Goal: Consume media (video, audio): Consume media (video, audio)

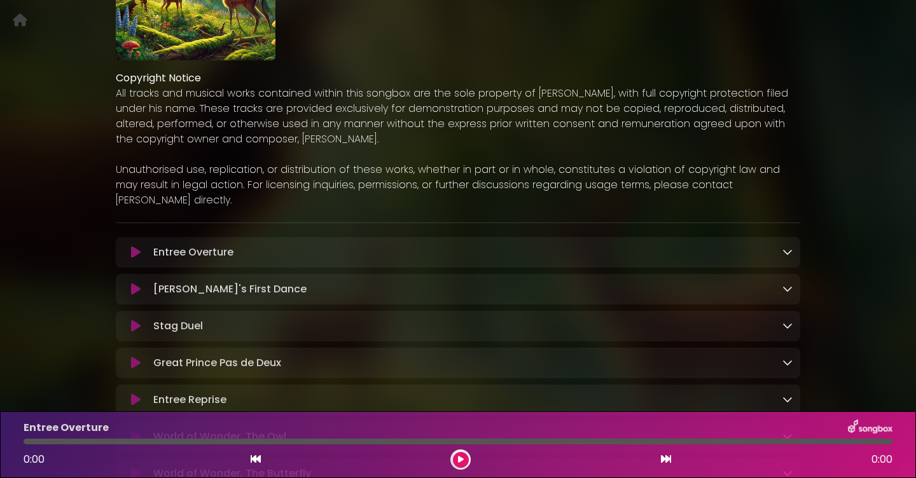
scroll to position [248, 0]
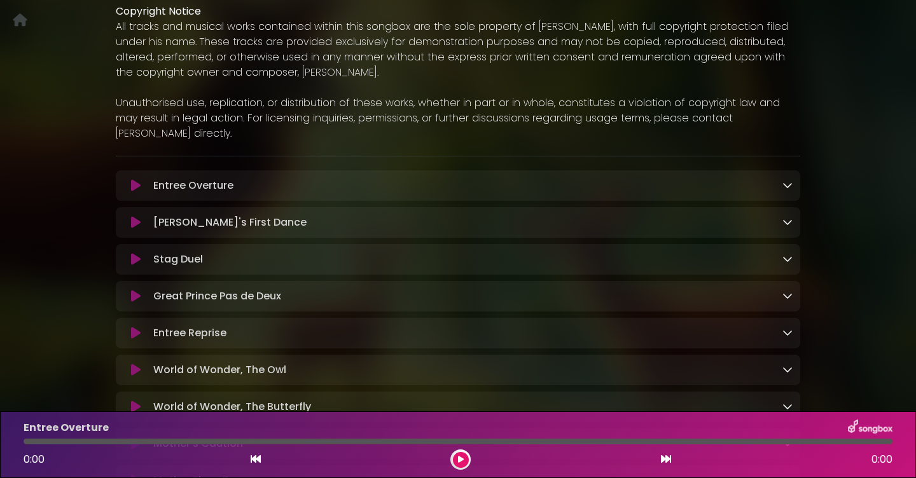
click at [137, 186] on icon at bounding box center [136, 185] width 10 height 13
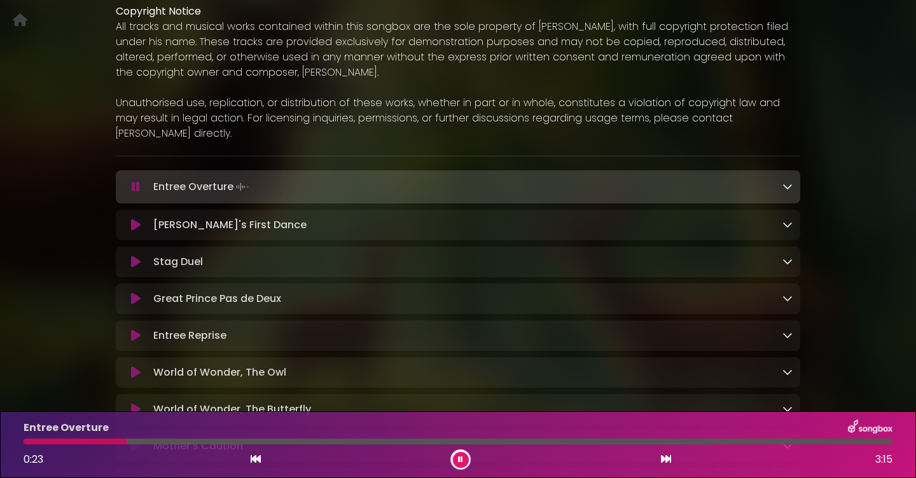
click at [27, 442] on div at bounding box center [75, 442] width 103 height 6
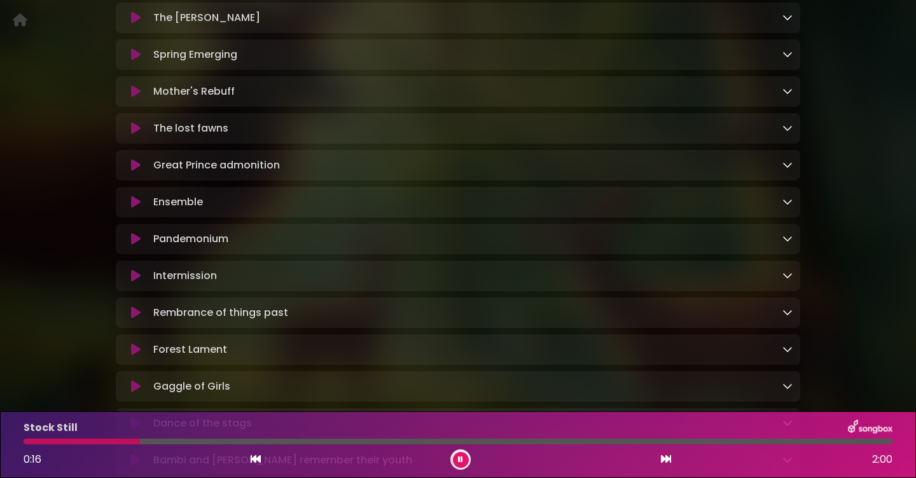
scroll to position [971, 0]
click at [464, 459] on button at bounding box center [461, 460] width 16 height 16
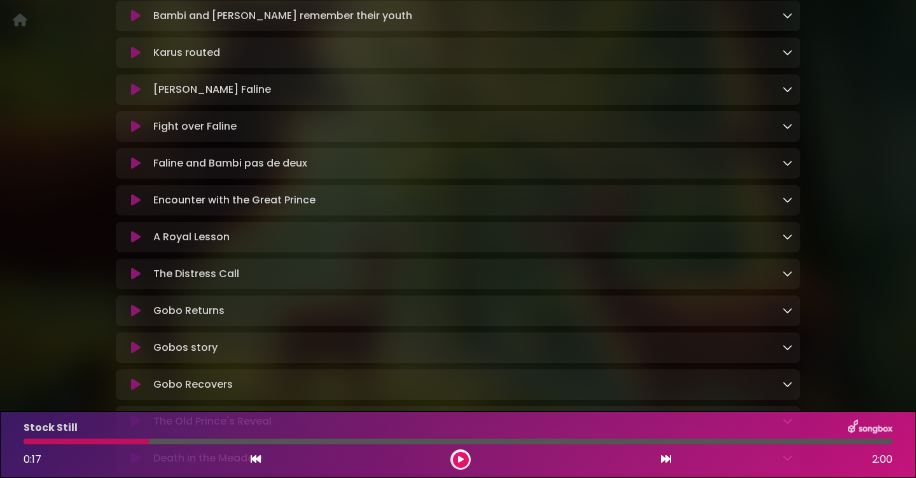
scroll to position [1412, 0]
click at [788, 170] on icon at bounding box center [788, 165] width 10 height 10
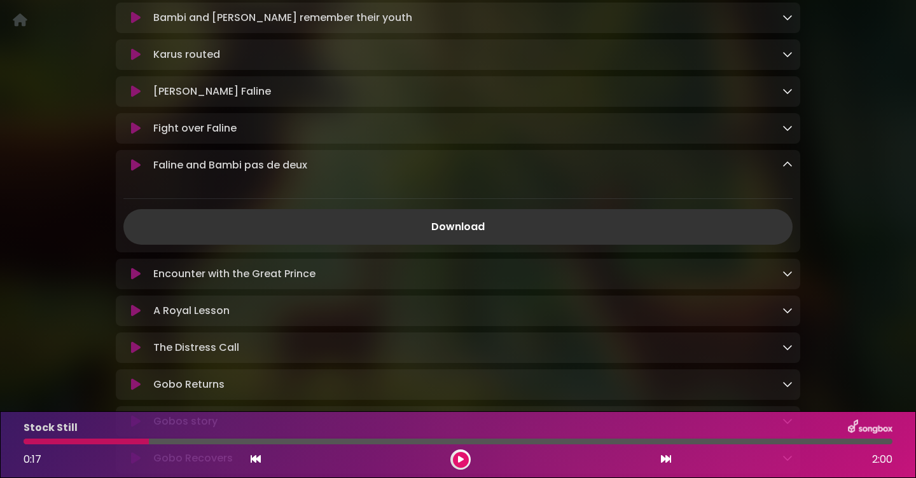
click at [788, 170] on icon at bounding box center [788, 165] width 10 height 10
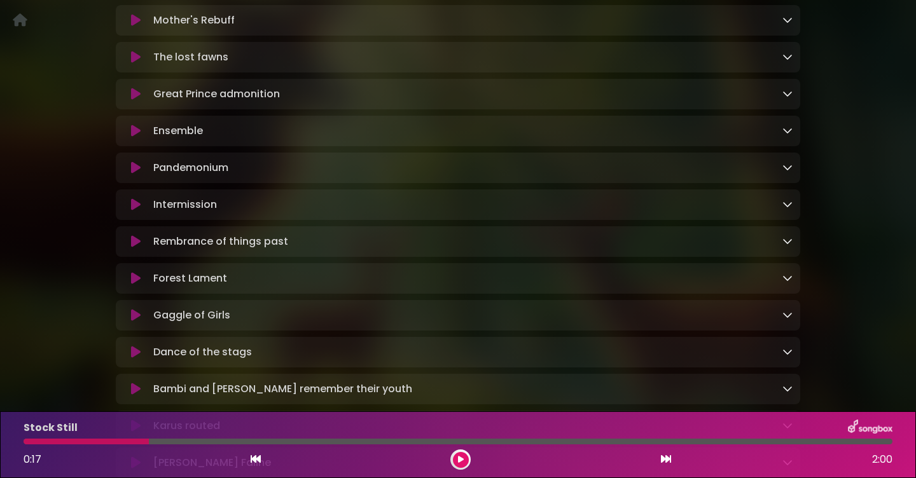
scroll to position [1029, 0]
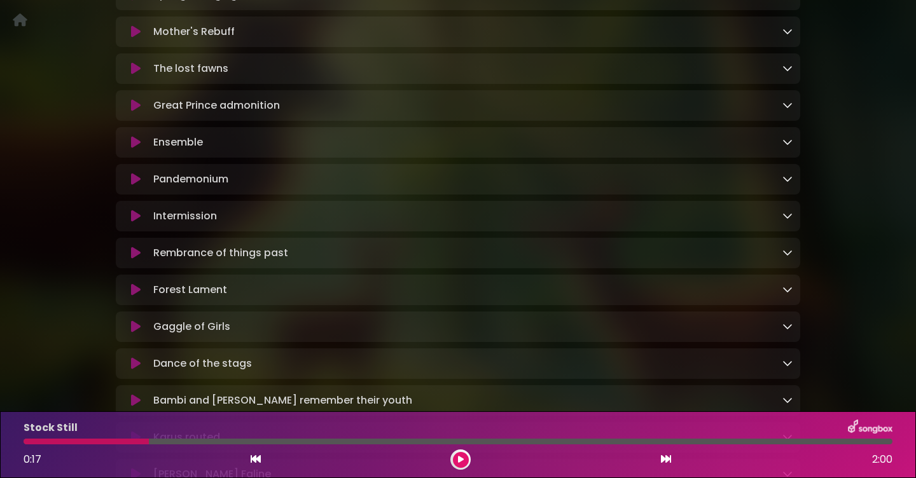
click at [793, 150] on div "Ensemble Loading Track..." at bounding box center [458, 142] width 685 height 15
click at [788, 147] on icon at bounding box center [788, 142] width 10 height 10
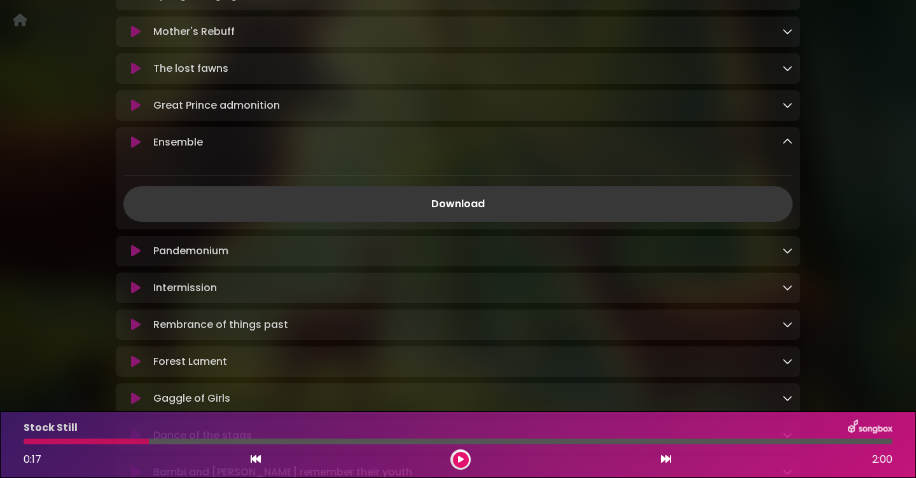
click at [606, 212] on link "Download" at bounding box center [457, 204] width 669 height 36
click at [132, 149] on icon at bounding box center [136, 142] width 10 height 13
click at [136, 149] on icon at bounding box center [136, 142] width 10 height 13
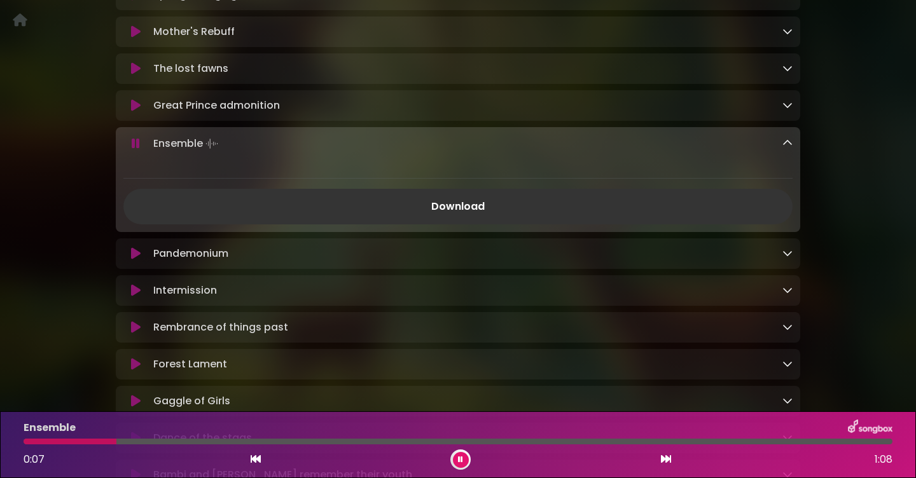
click at [457, 460] on button at bounding box center [461, 460] width 16 height 16
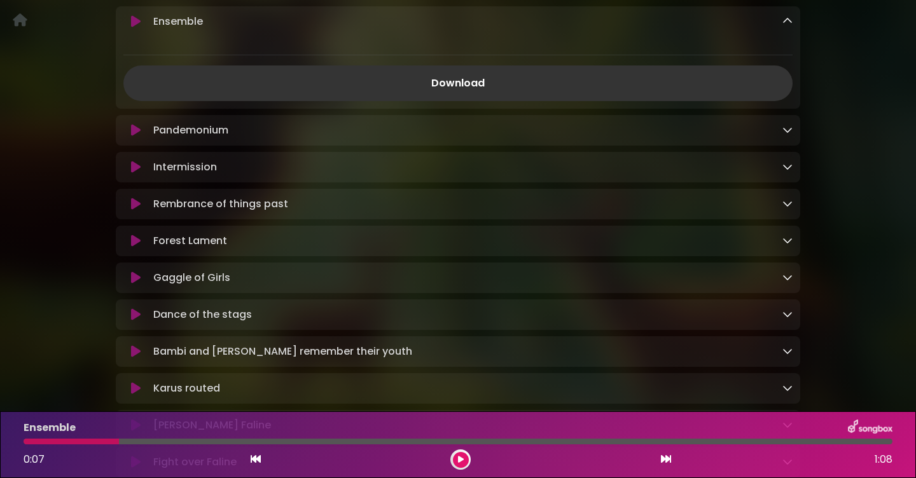
scroll to position [1177, 0]
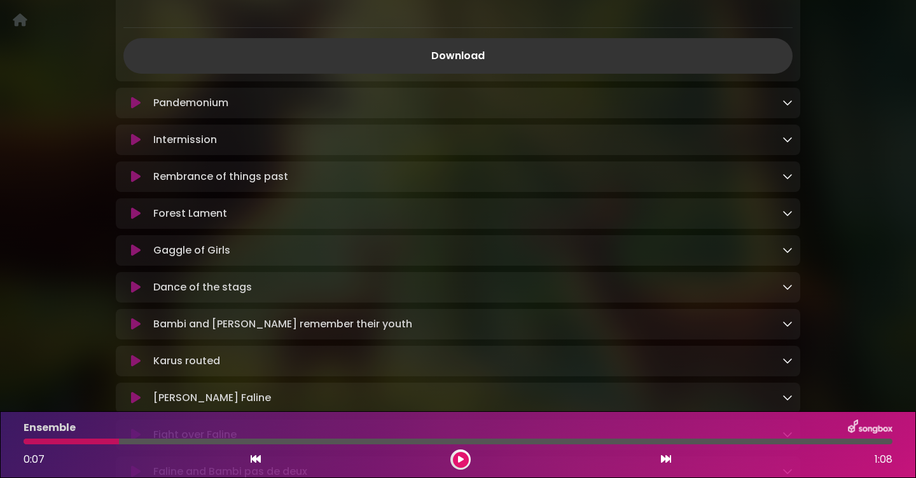
click at [137, 183] on icon at bounding box center [136, 177] width 10 height 13
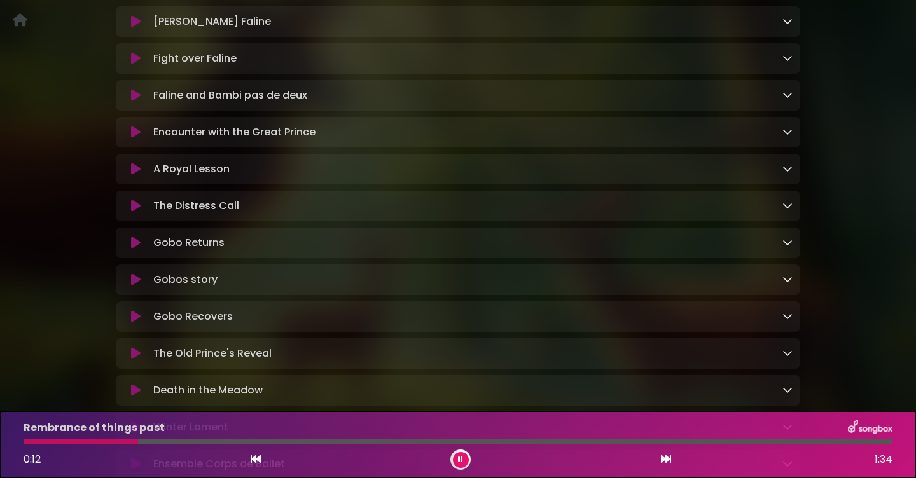
scroll to position [1538, 0]
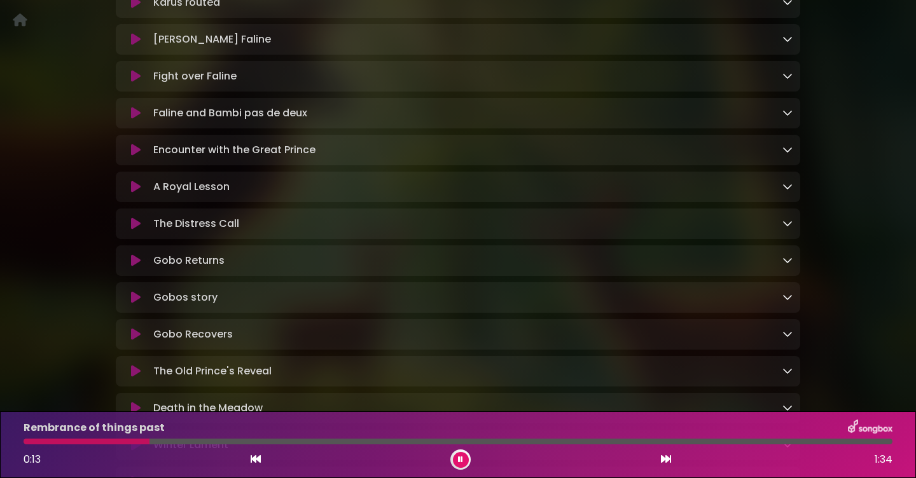
click at [129, 120] on button at bounding box center [135, 113] width 25 height 13
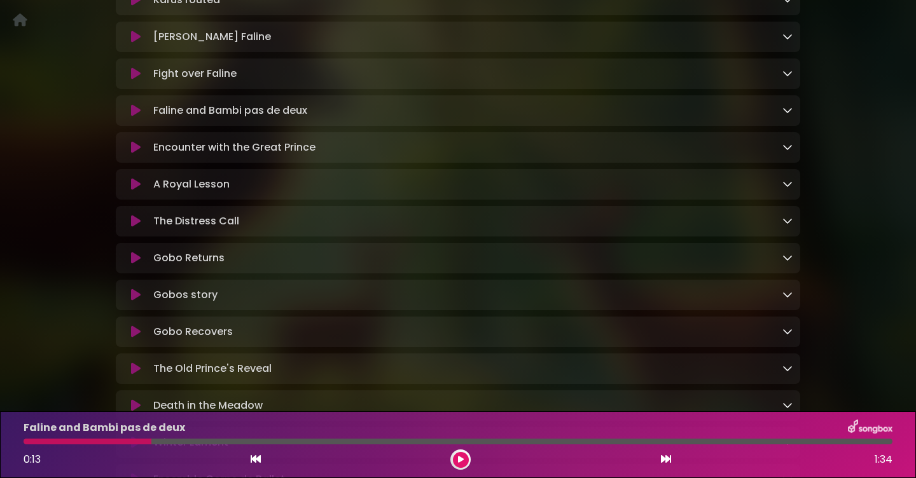
click at [134, 117] on icon at bounding box center [136, 110] width 10 height 13
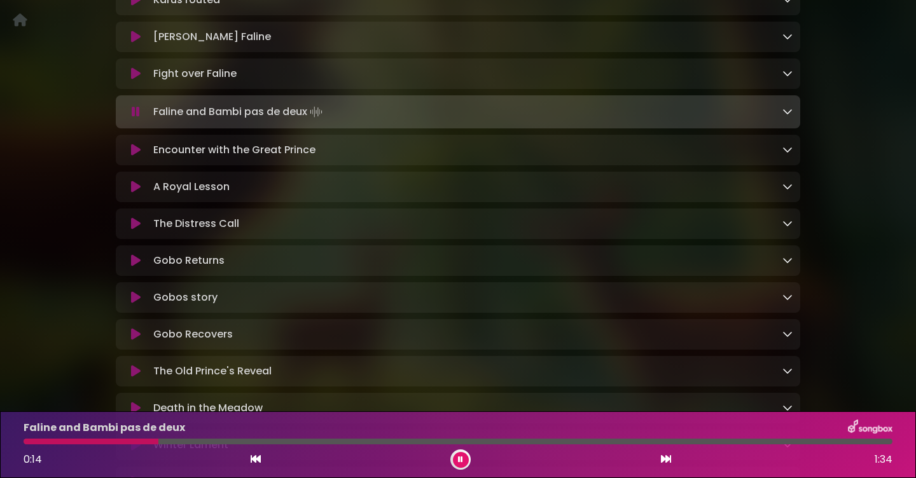
click at [134, 118] on icon at bounding box center [136, 112] width 8 height 13
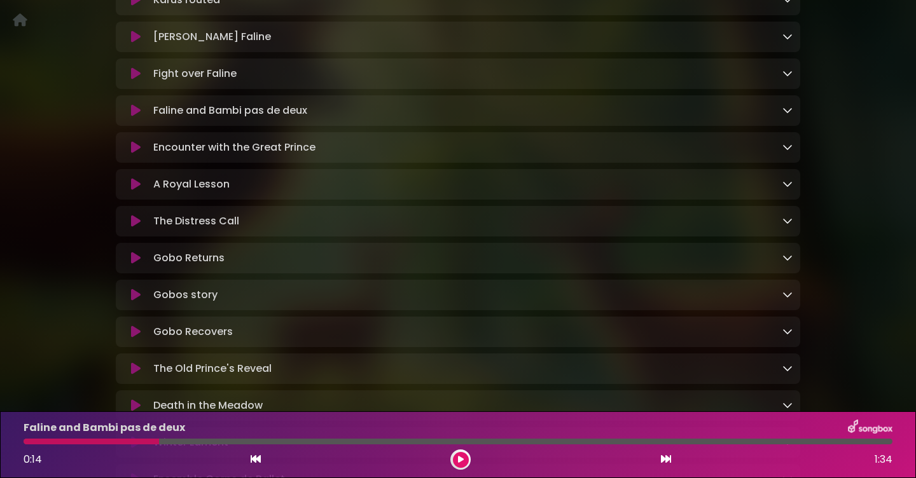
click at [134, 117] on icon at bounding box center [136, 110] width 10 height 13
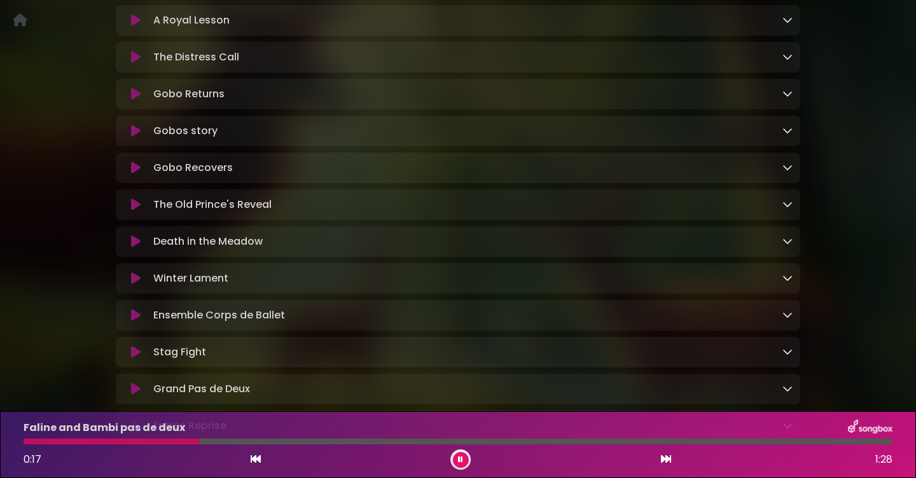
scroll to position [1775, 0]
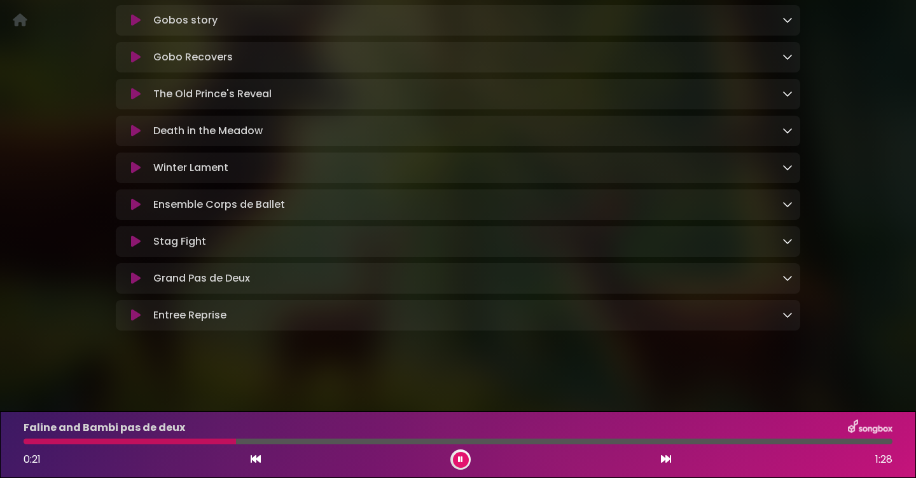
click at [137, 316] on icon at bounding box center [136, 315] width 10 height 13
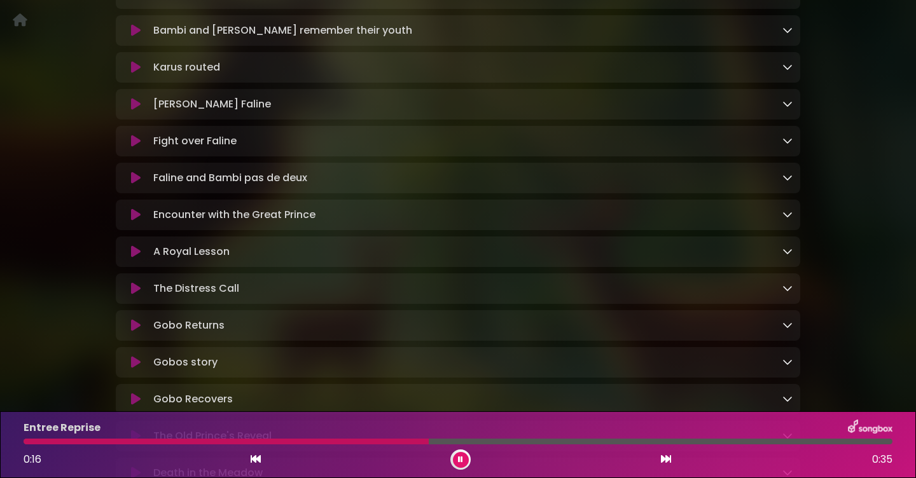
scroll to position [1844, 0]
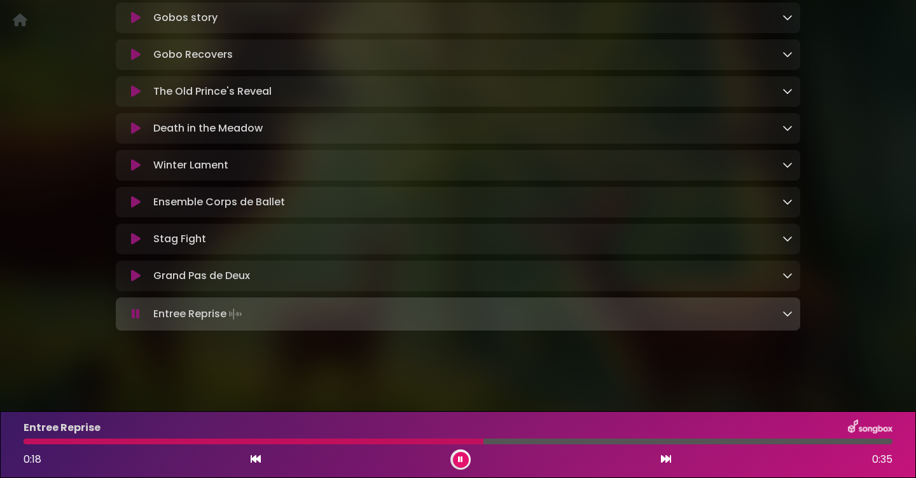
click at [464, 459] on button at bounding box center [461, 460] width 16 height 16
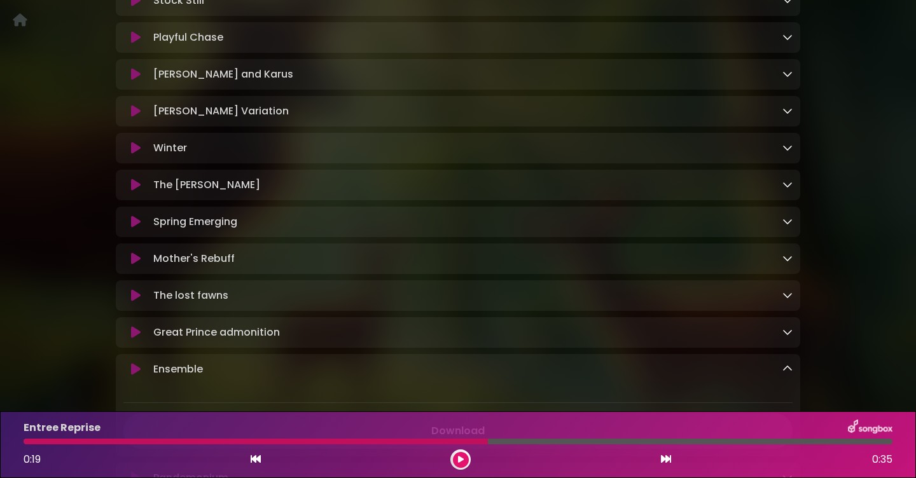
scroll to position [804, 0]
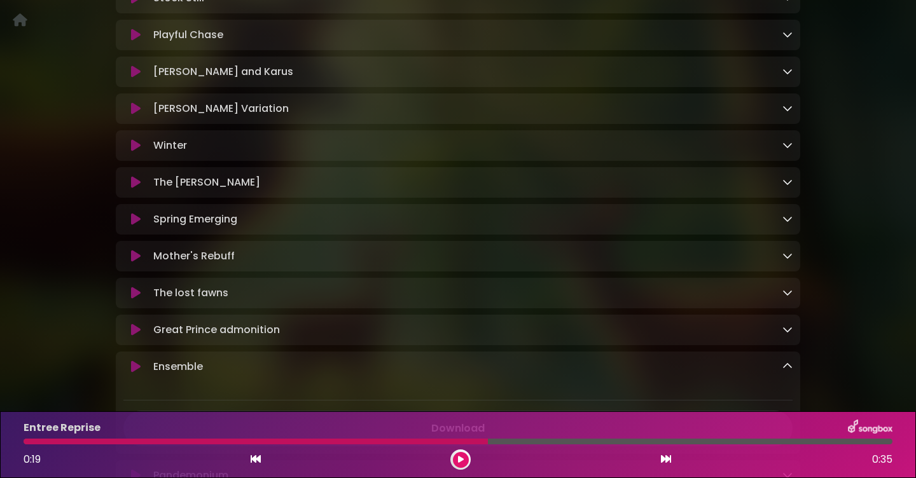
click at [133, 226] on icon at bounding box center [136, 219] width 10 height 13
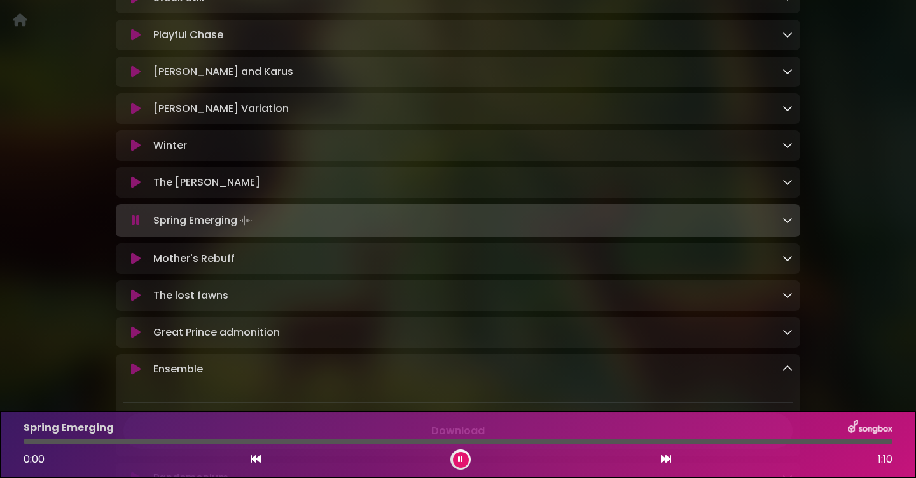
click at [139, 227] on icon at bounding box center [136, 220] width 8 height 13
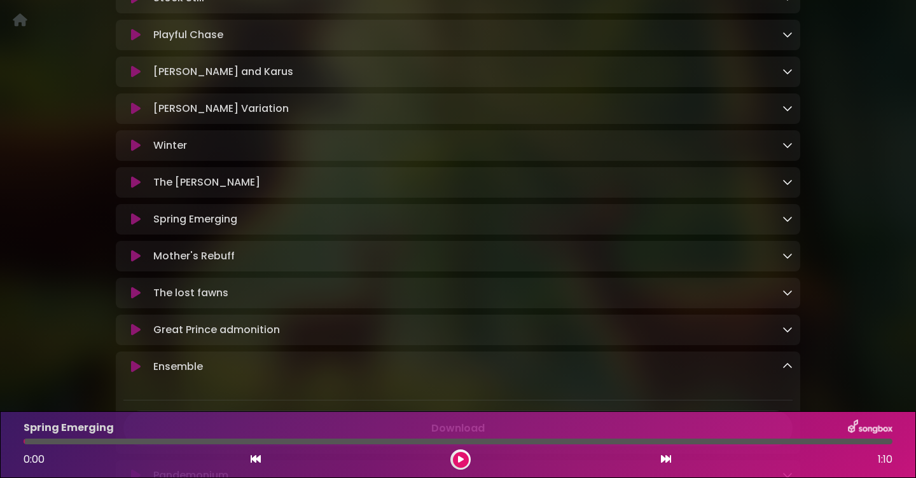
click at [139, 226] on icon at bounding box center [136, 219] width 10 height 13
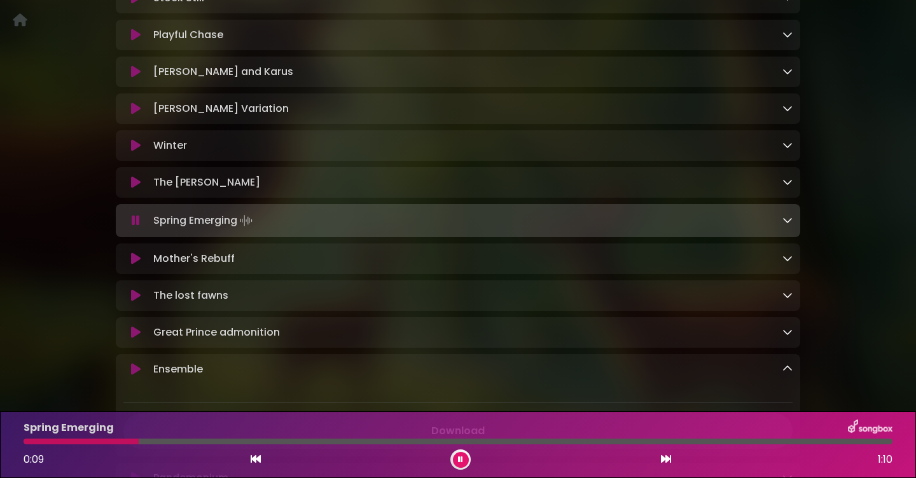
click at [788, 230] on div "Spring Emerging Loading Track..." at bounding box center [470, 221] width 645 height 18
click at [787, 225] on icon at bounding box center [788, 220] width 10 height 10
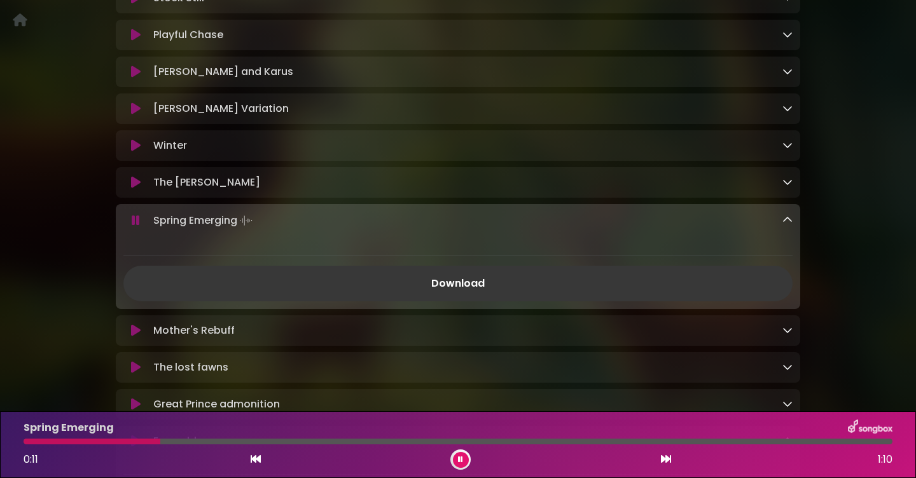
click at [471, 300] on link "Download" at bounding box center [457, 284] width 669 height 36
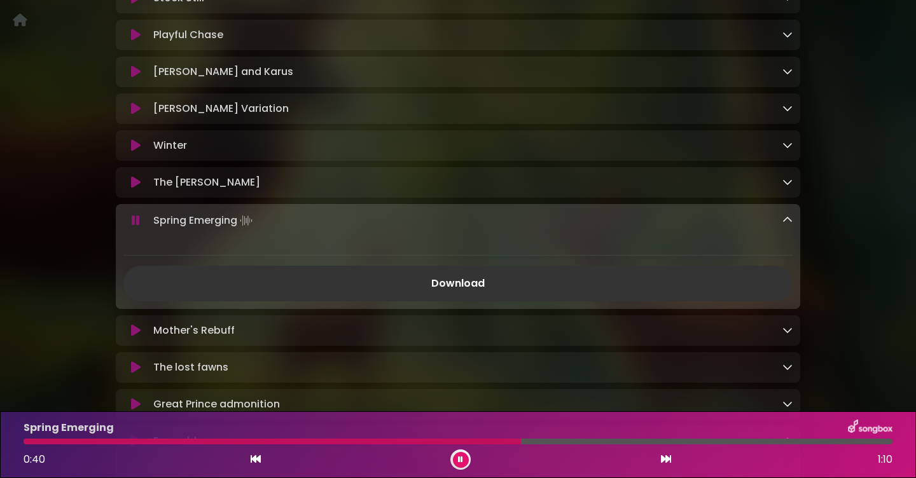
click at [458, 457] on icon at bounding box center [460, 460] width 5 height 8
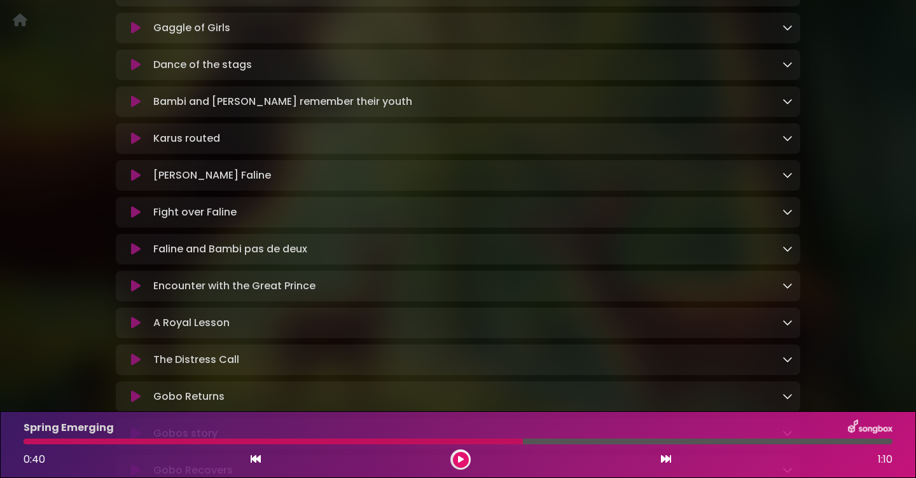
scroll to position [1469, 0]
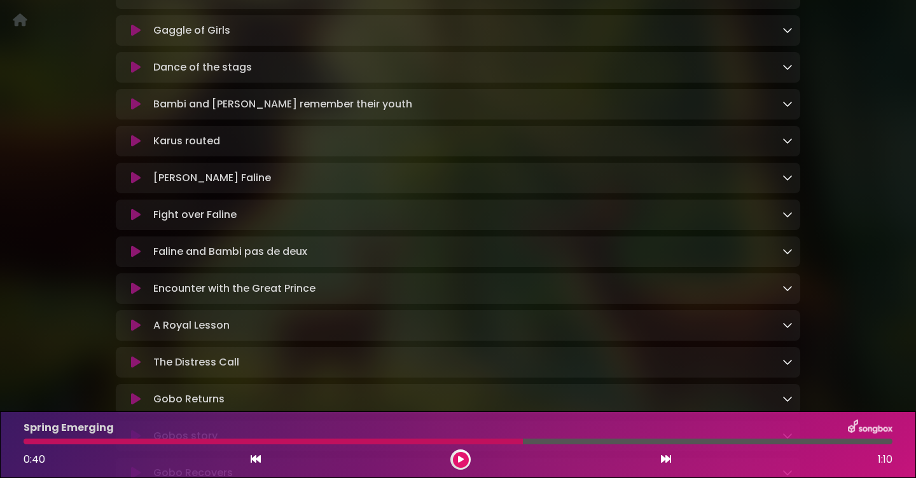
click at [132, 74] on icon at bounding box center [136, 67] width 10 height 13
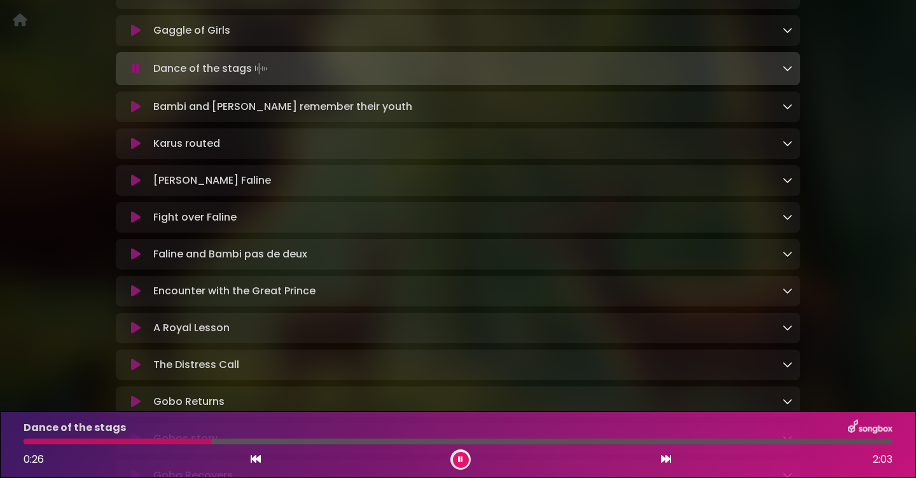
click at [786, 73] on icon at bounding box center [788, 68] width 10 height 10
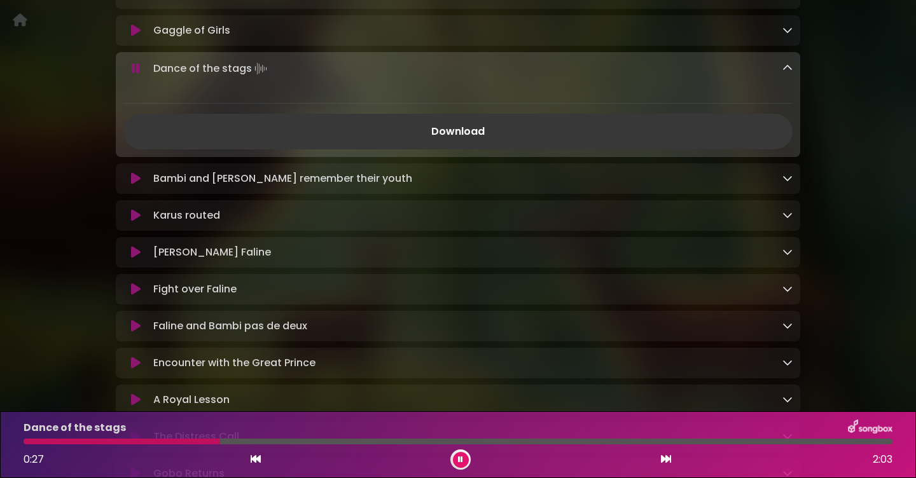
click at [615, 150] on link "Download" at bounding box center [457, 132] width 669 height 36
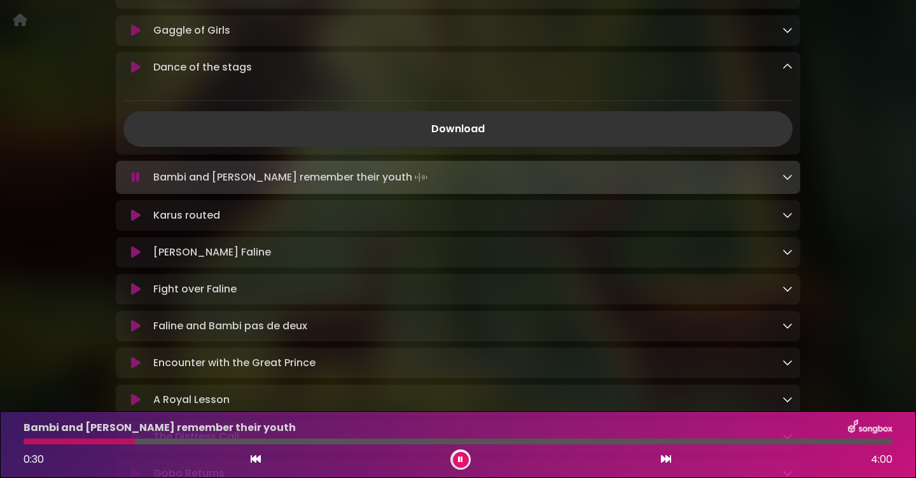
click at [459, 459] on icon at bounding box center [460, 460] width 5 height 8
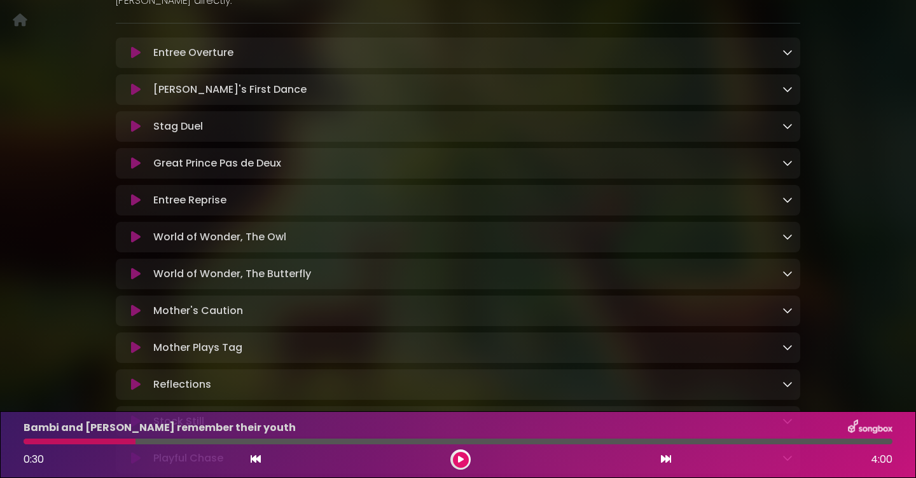
scroll to position [478, 0]
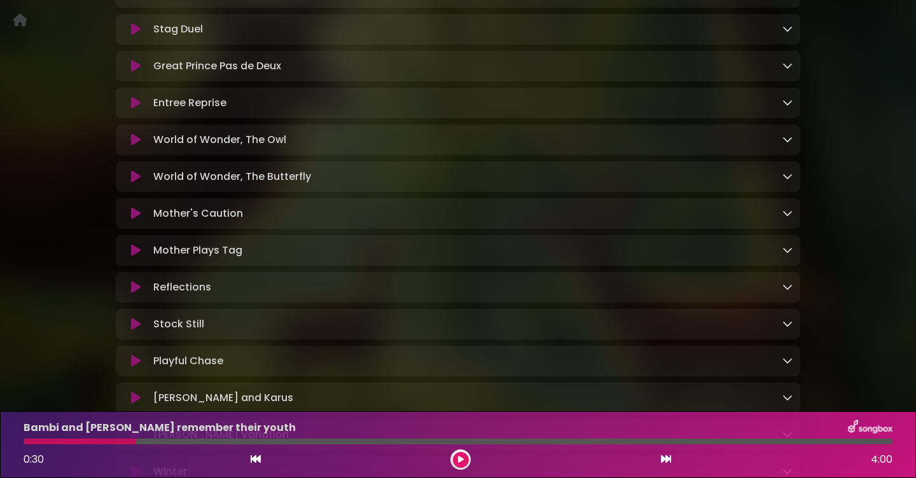
click at [787, 179] on icon at bounding box center [788, 176] width 10 height 10
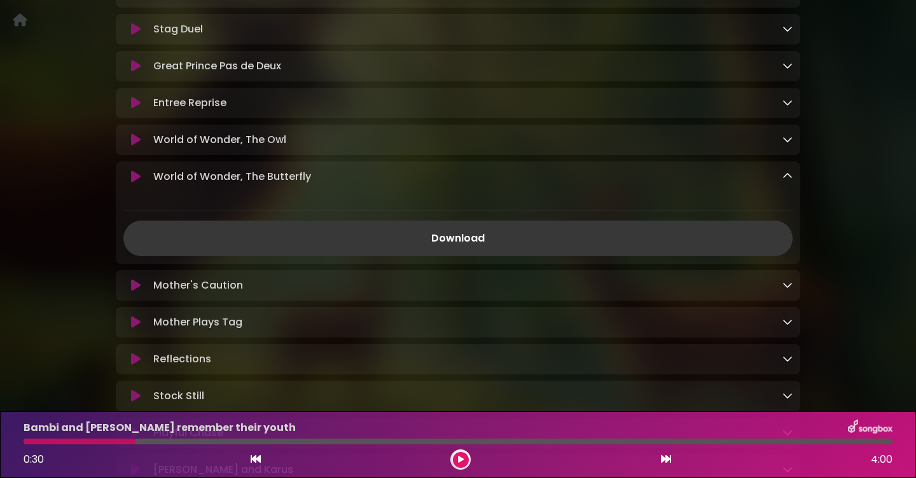
click at [418, 243] on link "Download" at bounding box center [457, 239] width 669 height 36
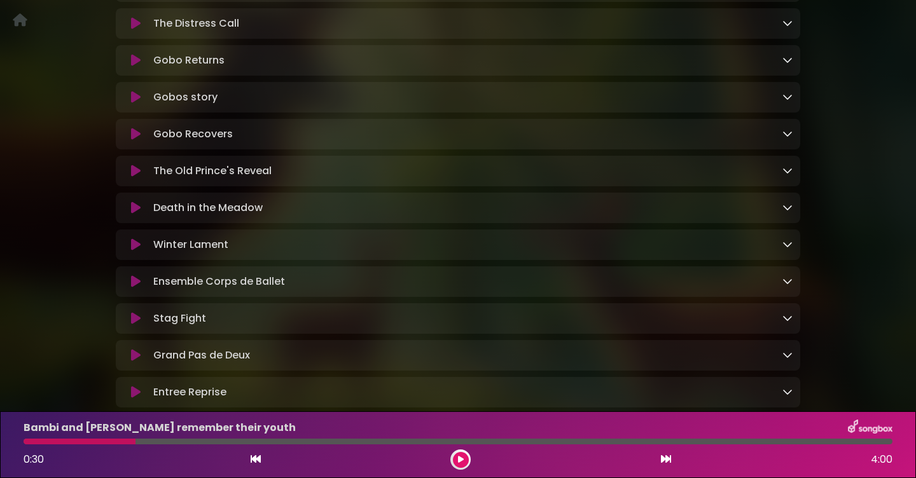
scroll to position [2028, 0]
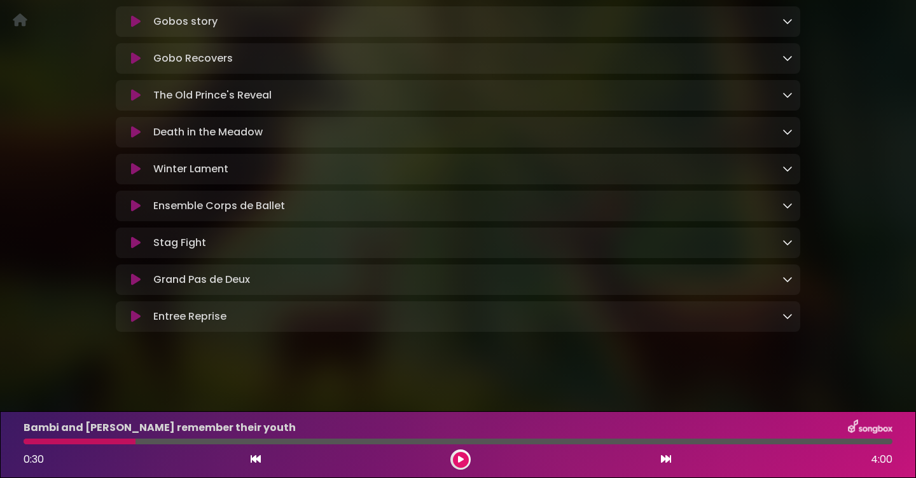
click at [140, 28] on icon at bounding box center [136, 21] width 10 height 13
click at [134, 28] on icon at bounding box center [136, 21] width 10 height 13
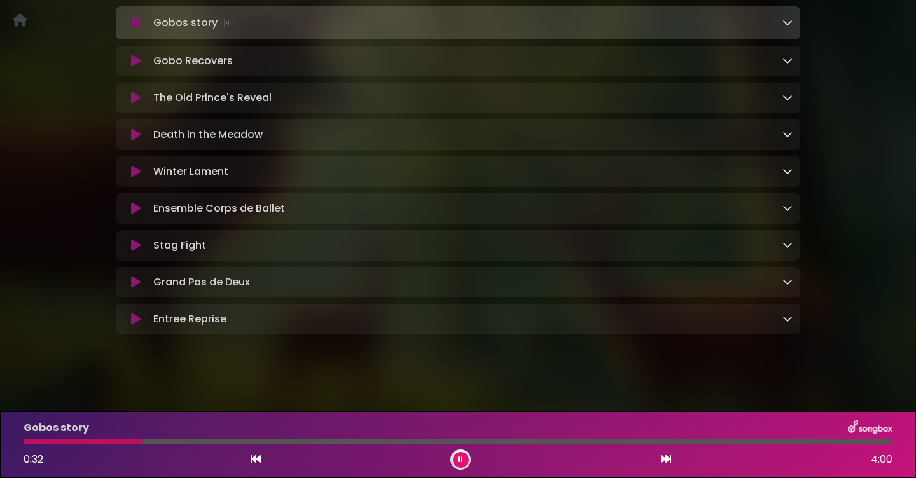
drag, startPoint x: 55, startPoint y: 440, endPoint x: -1, endPoint y: 439, distance: 56.0
click at [0, 439] on html "Your Private Link https://songbox.com/s/4a5e8a04-1e04-4135-8d21-054c27c37b50 Co…" at bounding box center [458, 239] width 916 height 478
click at [134, 29] on icon at bounding box center [136, 23] width 8 height 13
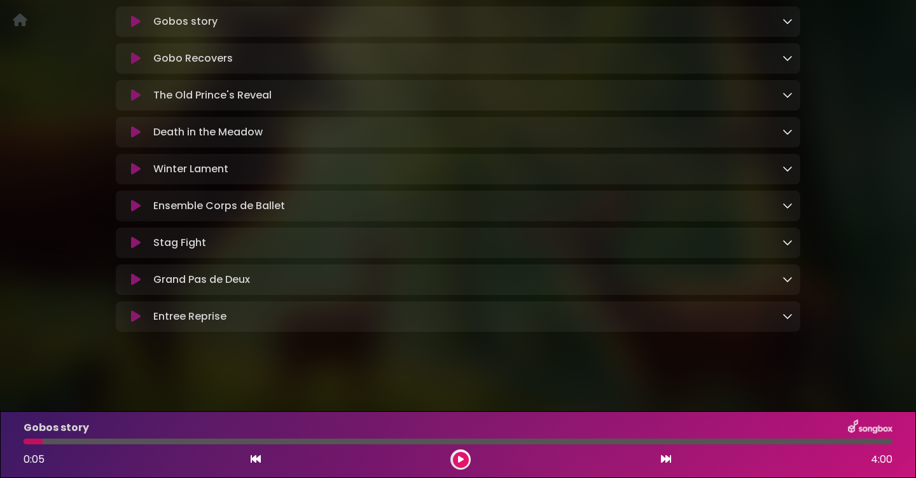
click at [134, 28] on icon at bounding box center [136, 21] width 10 height 13
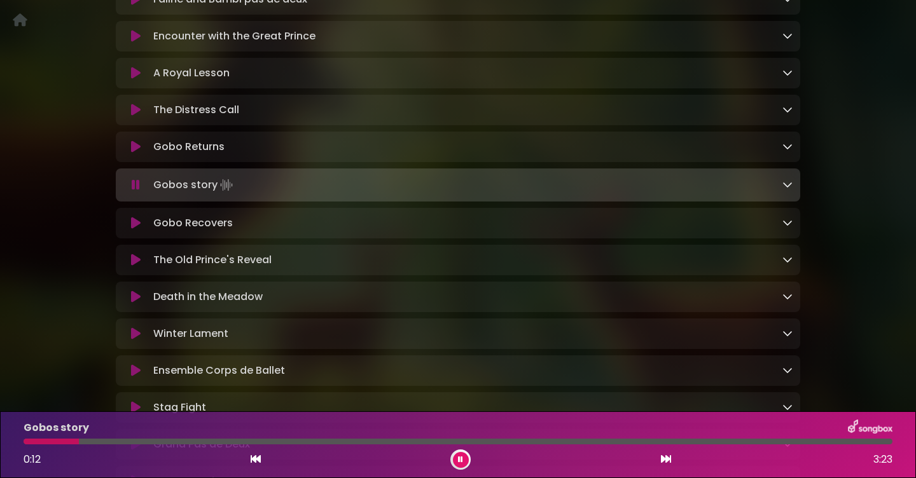
scroll to position [1845, 0]
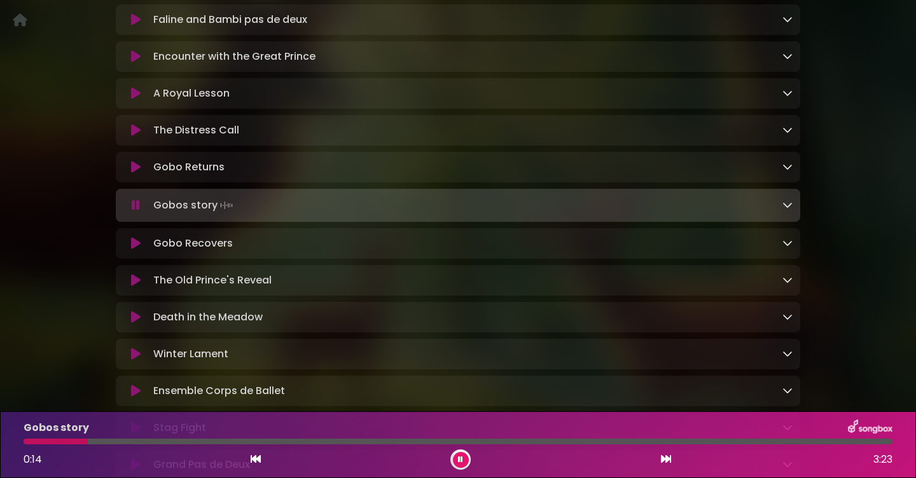
click at [134, 174] on icon at bounding box center [136, 167] width 10 height 13
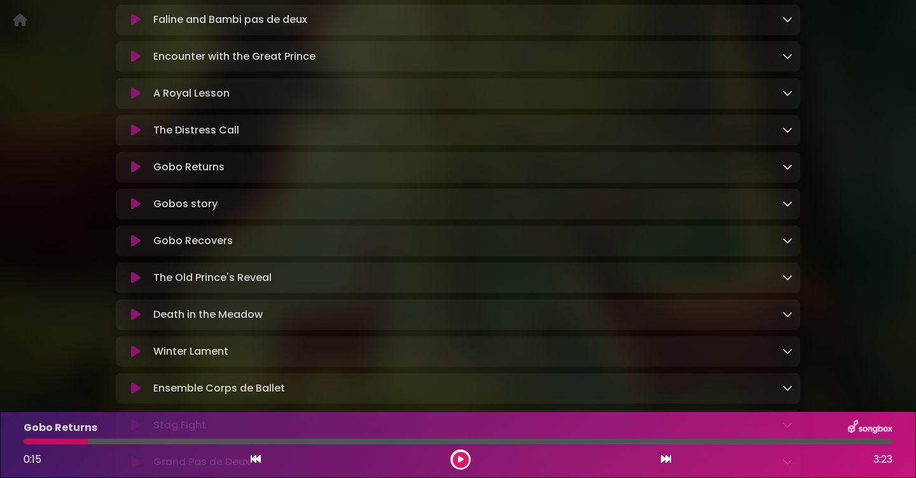
click at [134, 174] on icon at bounding box center [136, 167] width 10 height 13
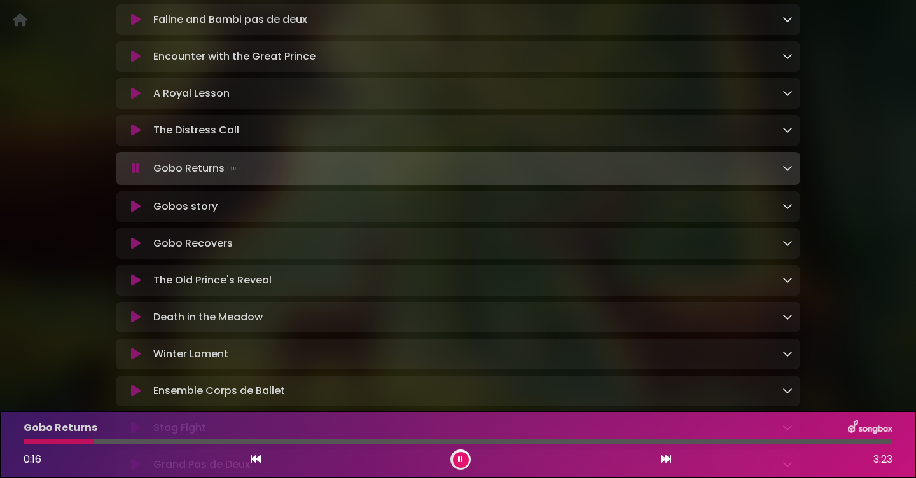
click at [136, 175] on icon at bounding box center [136, 168] width 8 height 13
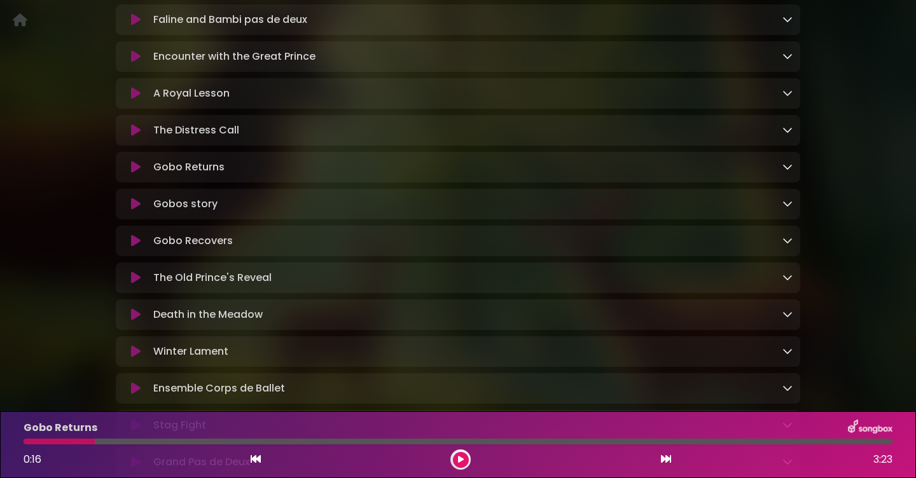
click at [136, 174] on icon at bounding box center [136, 167] width 10 height 13
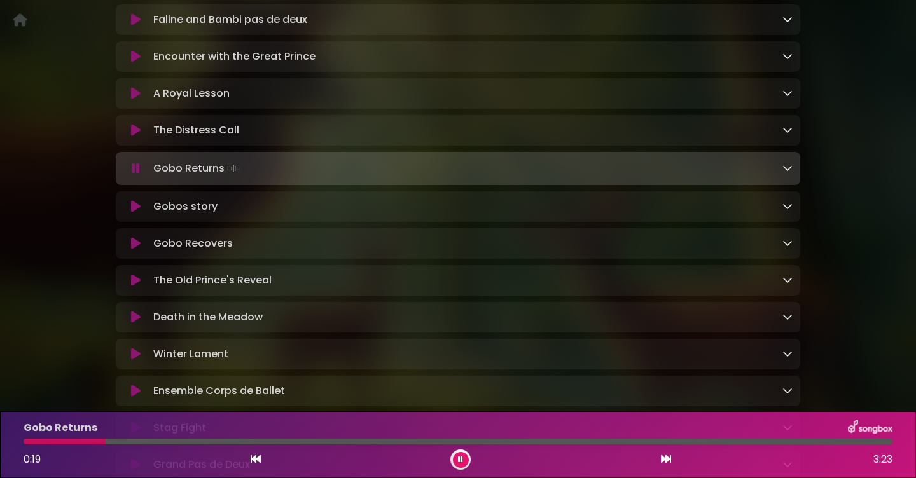
click at [140, 175] on button at bounding box center [135, 168] width 25 height 13
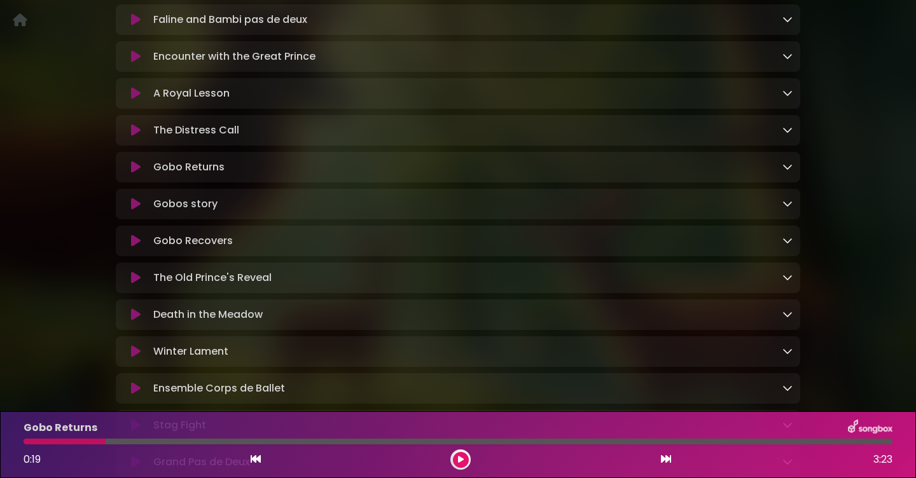
click at [140, 174] on icon at bounding box center [136, 167] width 10 height 13
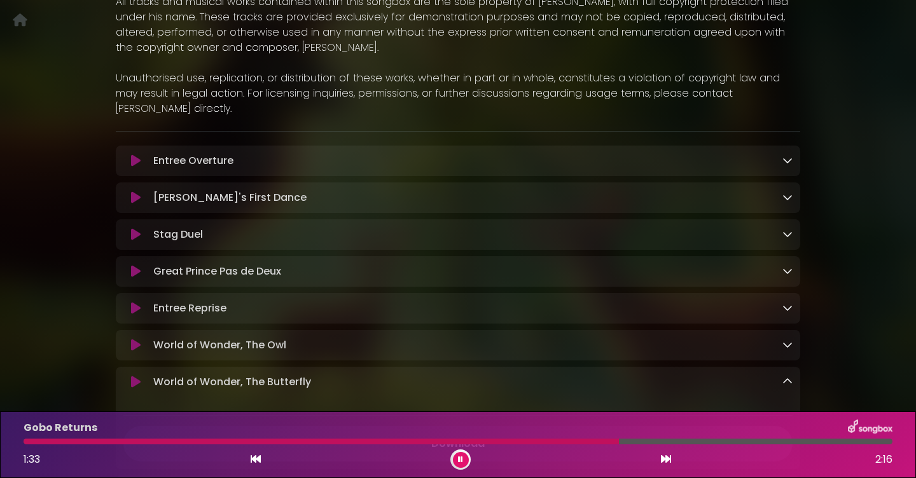
scroll to position [272, 0]
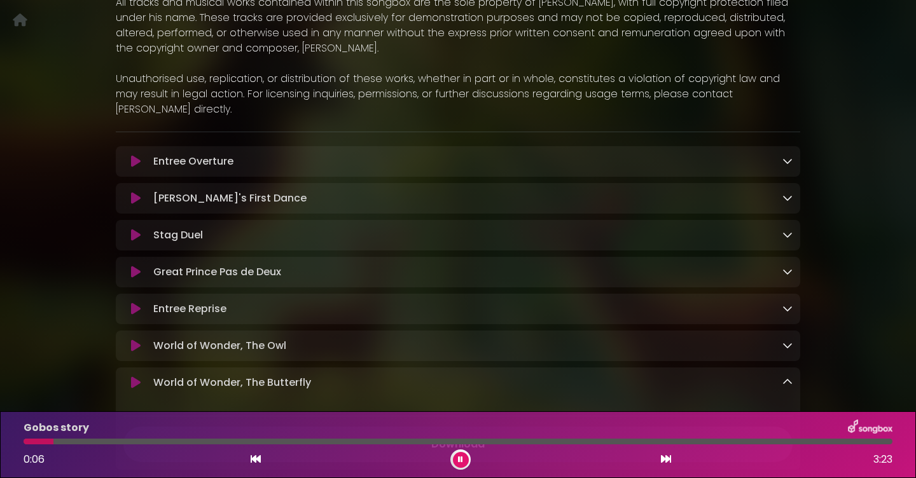
click at [459, 457] on icon at bounding box center [460, 460] width 5 height 8
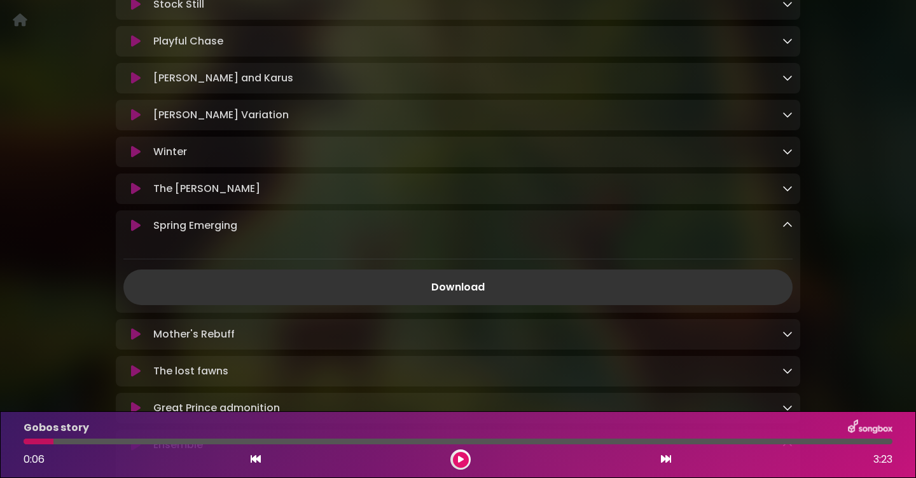
scroll to position [840, 0]
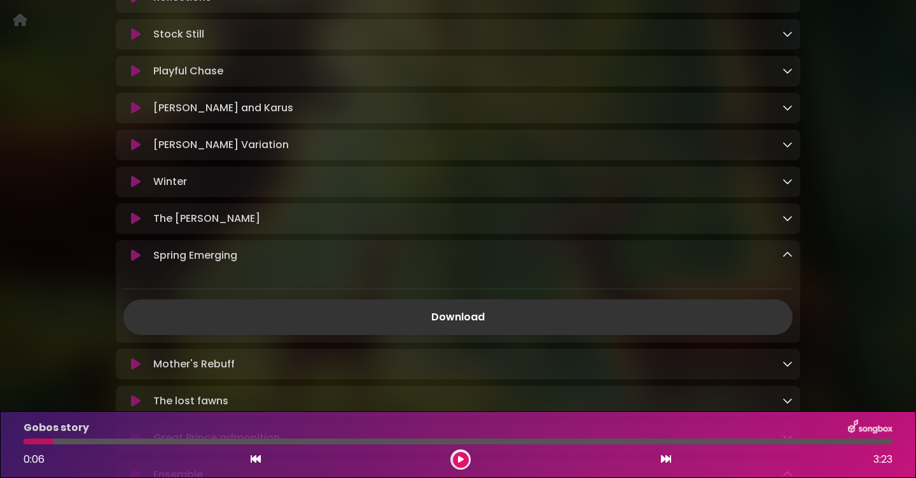
click at [133, 151] on icon at bounding box center [136, 145] width 10 height 13
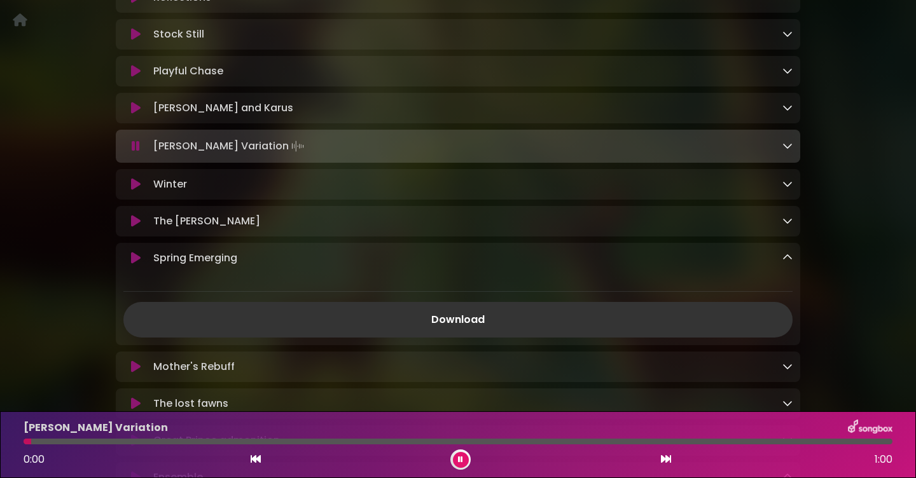
click at [134, 152] on icon at bounding box center [136, 146] width 8 height 13
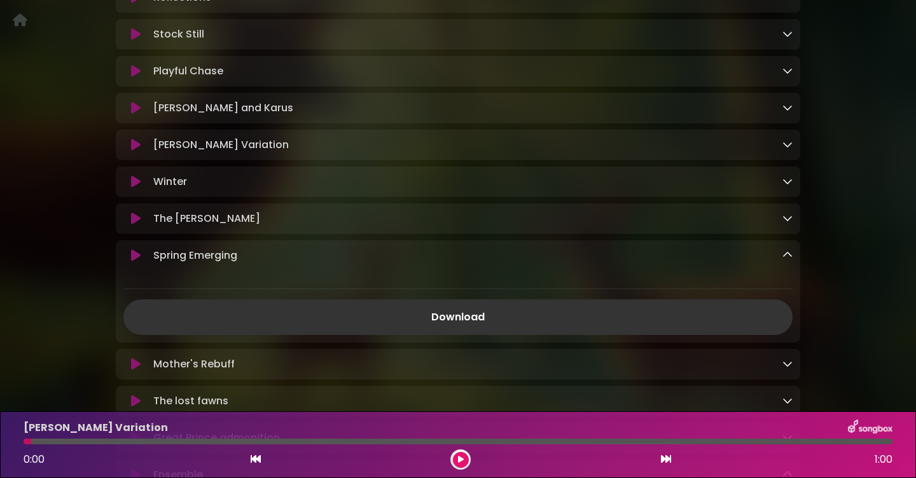
click at [134, 151] on icon at bounding box center [136, 145] width 10 height 13
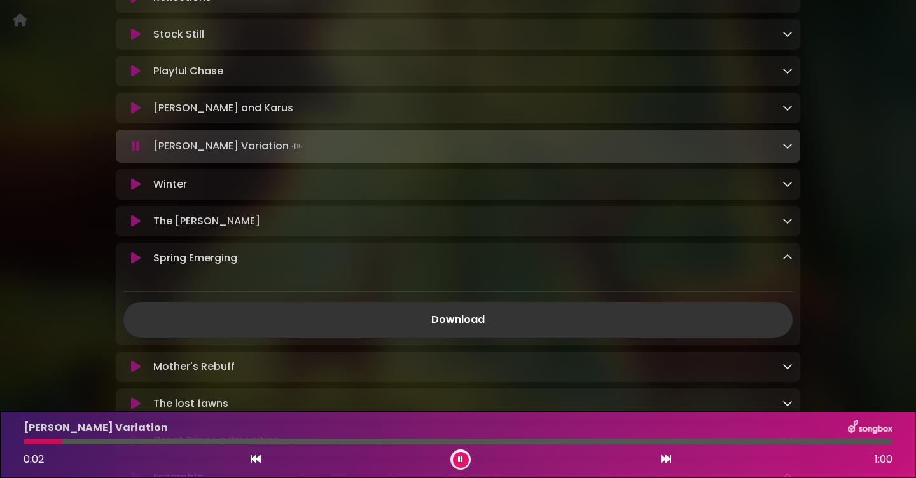
click at [134, 152] on icon at bounding box center [136, 146] width 8 height 13
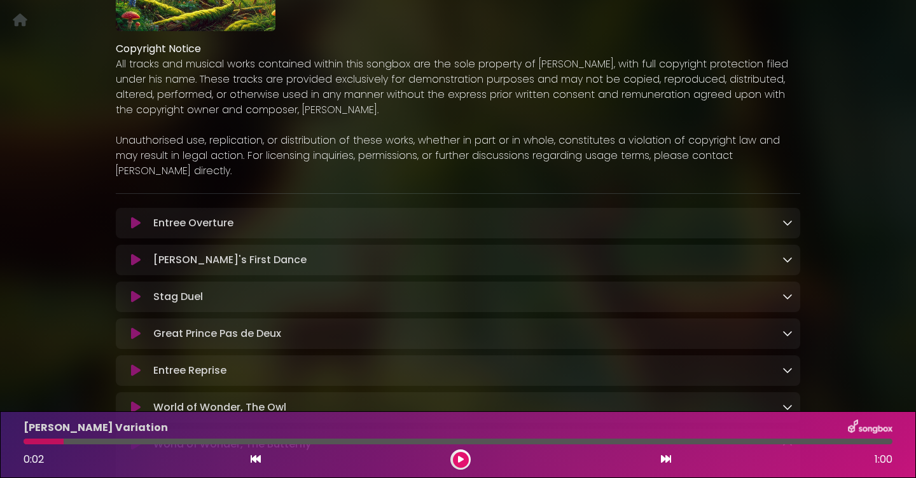
scroll to position [295, 0]
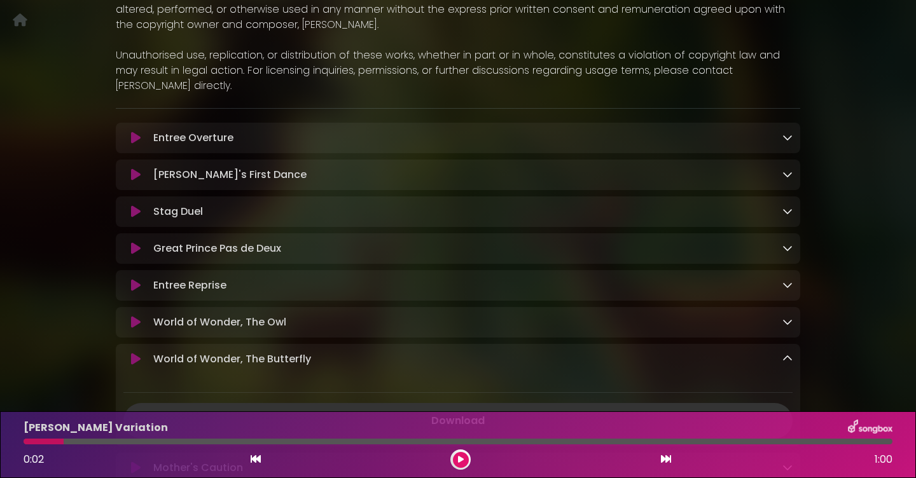
click at [141, 175] on button at bounding box center [135, 175] width 25 height 13
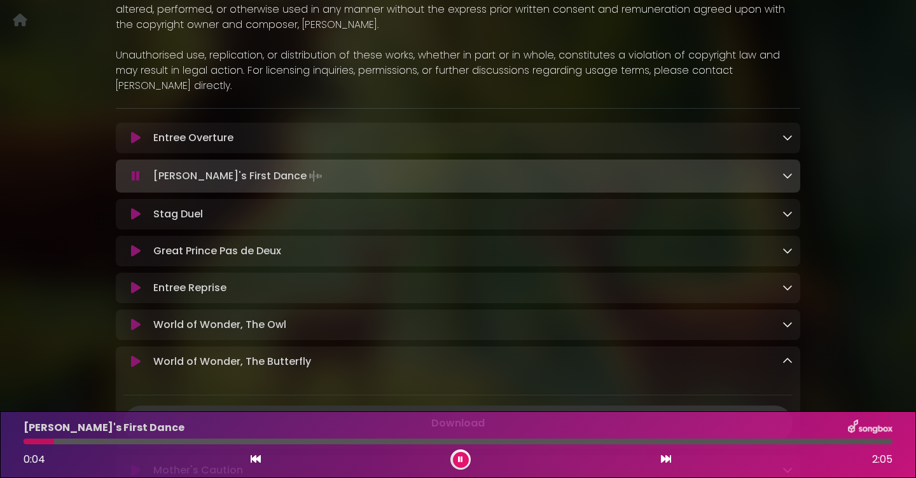
click at [425, 442] on div at bounding box center [458, 442] width 869 height 6
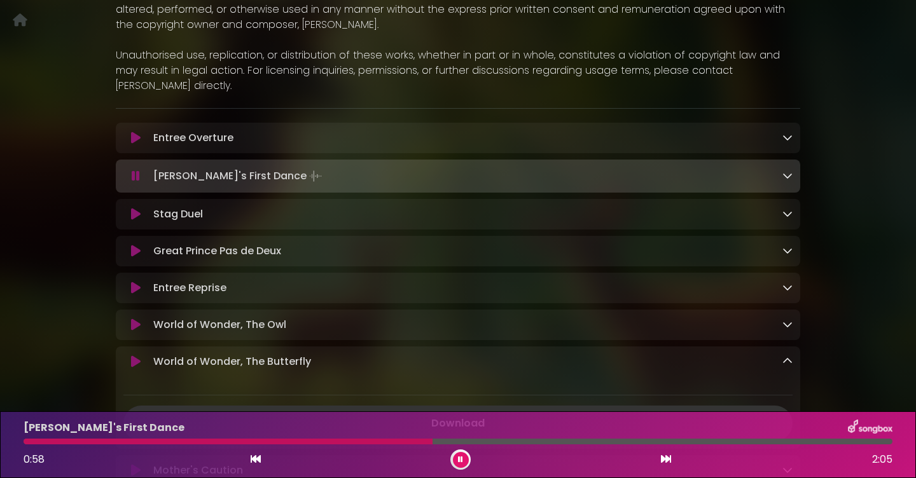
click at [379, 442] on div at bounding box center [228, 442] width 409 height 6
click at [357, 446] on div "Bambi's First Dance 0:51 2:05" at bounding box center [458, 445] width 884 height 50
click at [461, 453] on button at bounding box center [461, 460] width 16 height 16
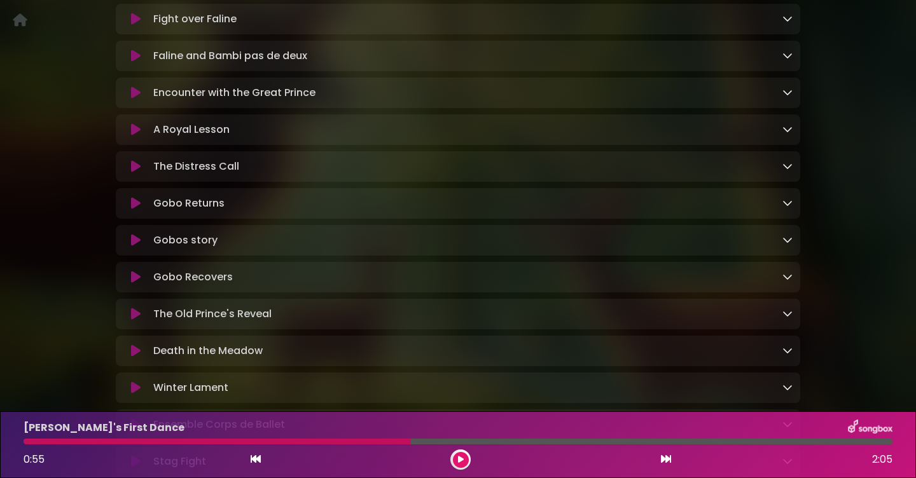
scroll to position [1811, 0]
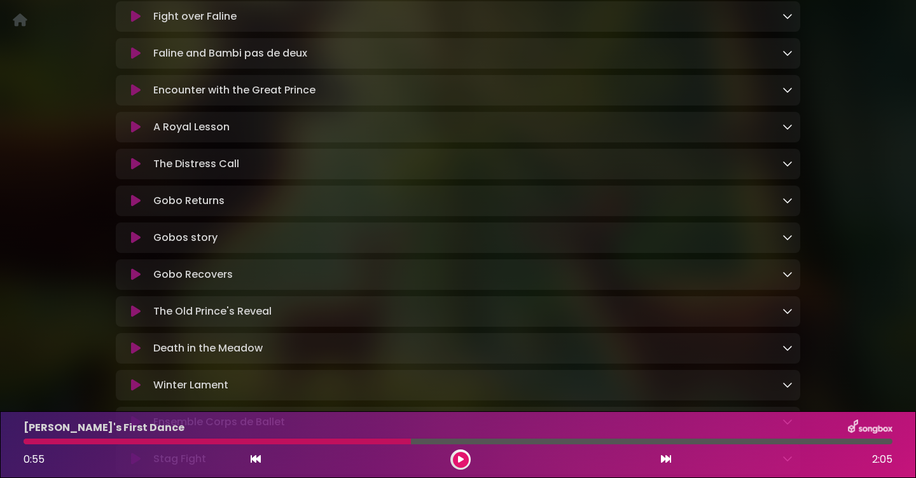
click at [131, 207] on icon at bounding box center [136, 201] width 10 height 13
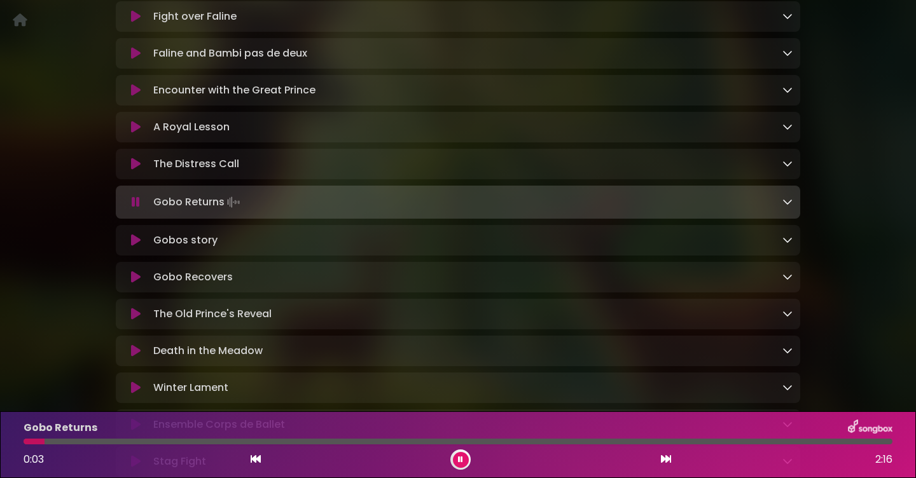
click at [135, 209] on icon at bounding box center [136, 202] width 8 height 13
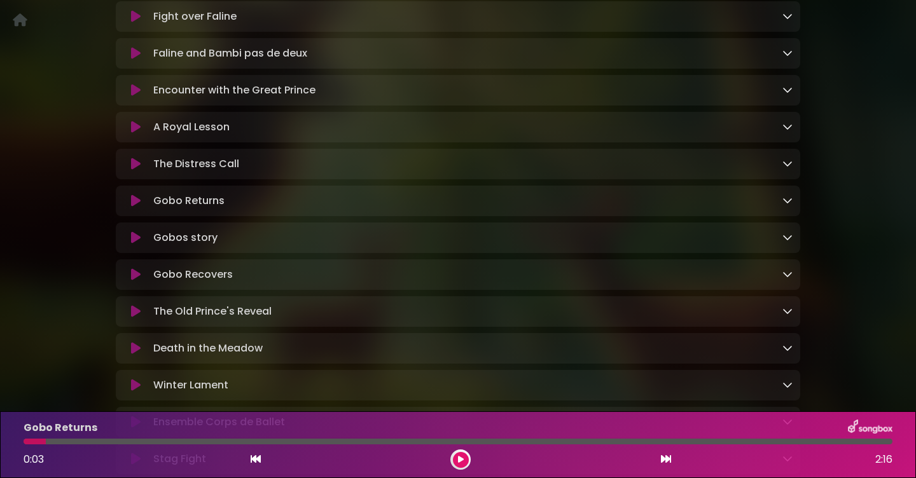
click at [790, 206] on icon at bounding box center [788, 200] width 10 height 10
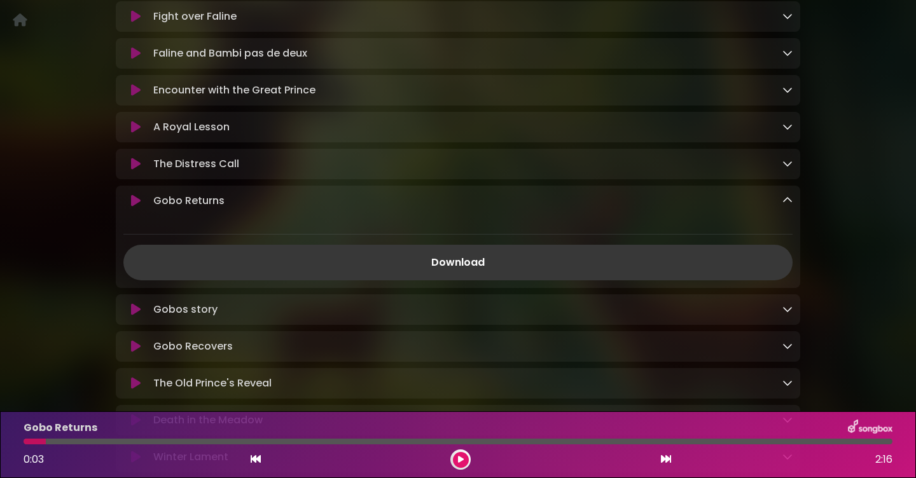
click at [538, 281] on link "Download" at bounding box center [457, 263] width 669 height 36
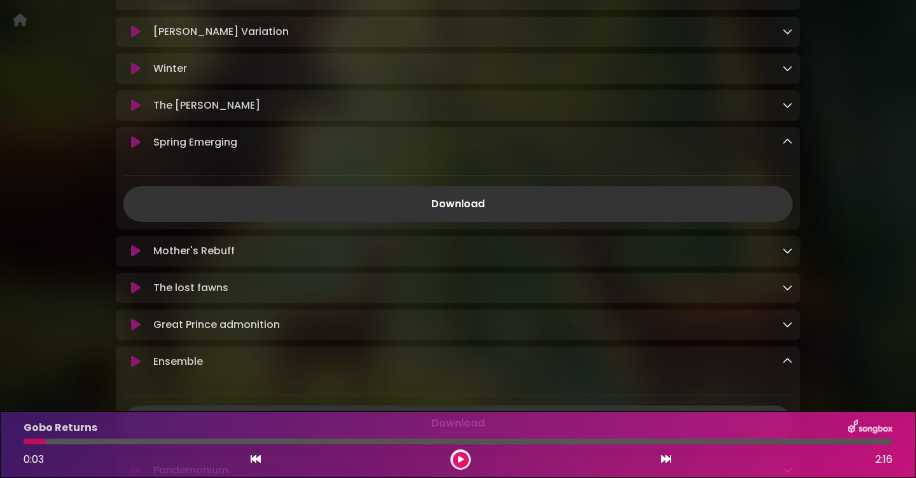
scroll to position [946, 0]
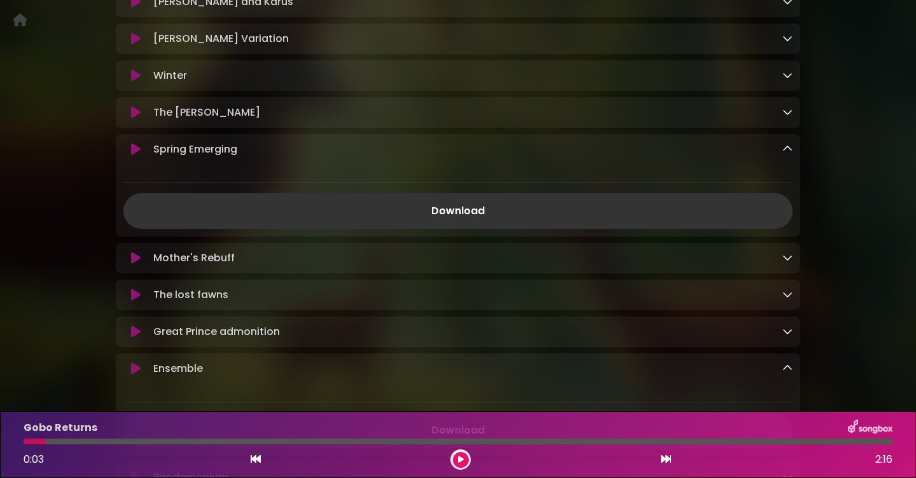
click at [134, 82] on icon at bounding box center [136, 75] width 10 height 13
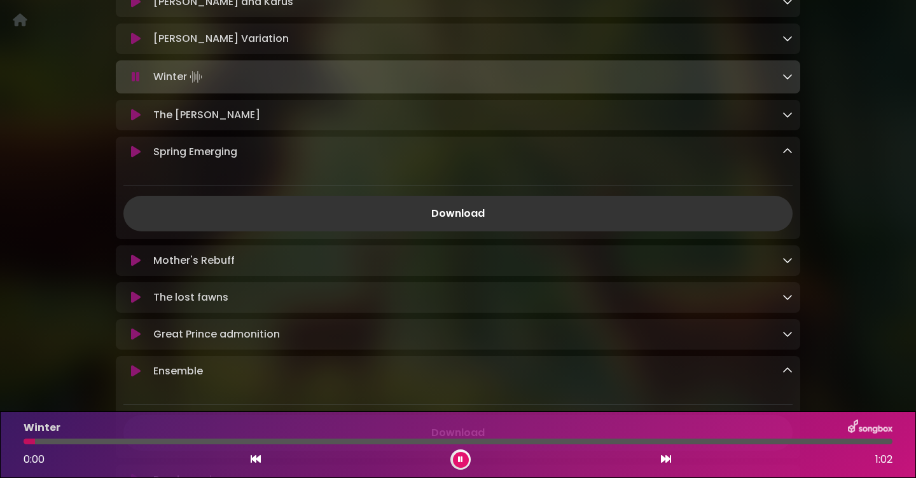
click at [139, 121] on icon at bounding box center [136, 115] width 10 height 13
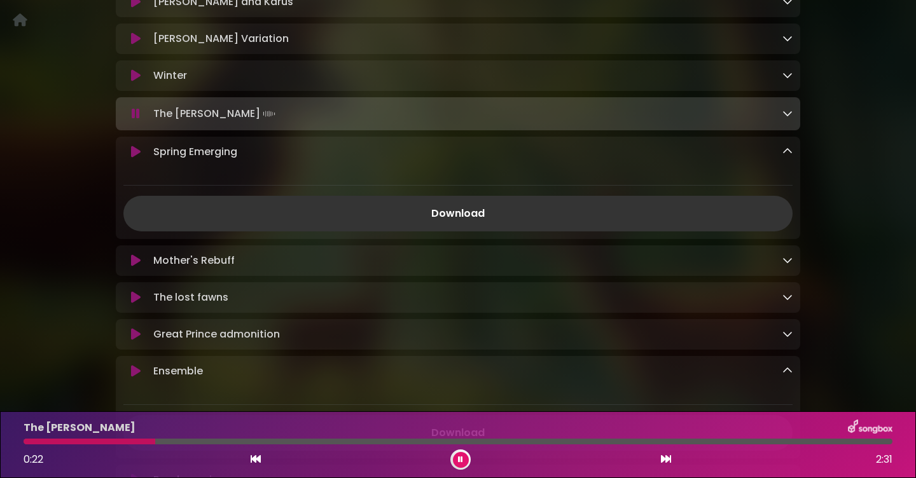
click at [459, 463] on icon at bounding box center [460, 460] width 5 height 8
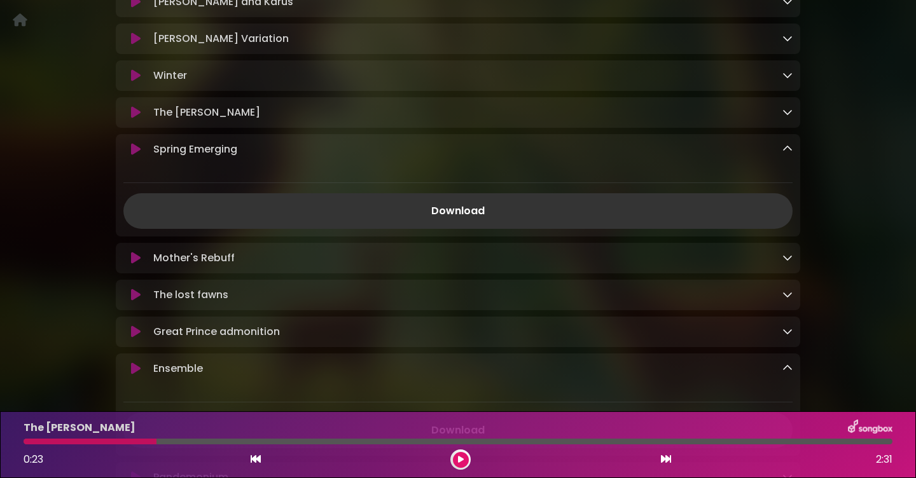
click at [788, 117] on icon at bounding box center [788, 112] width 10 height 10
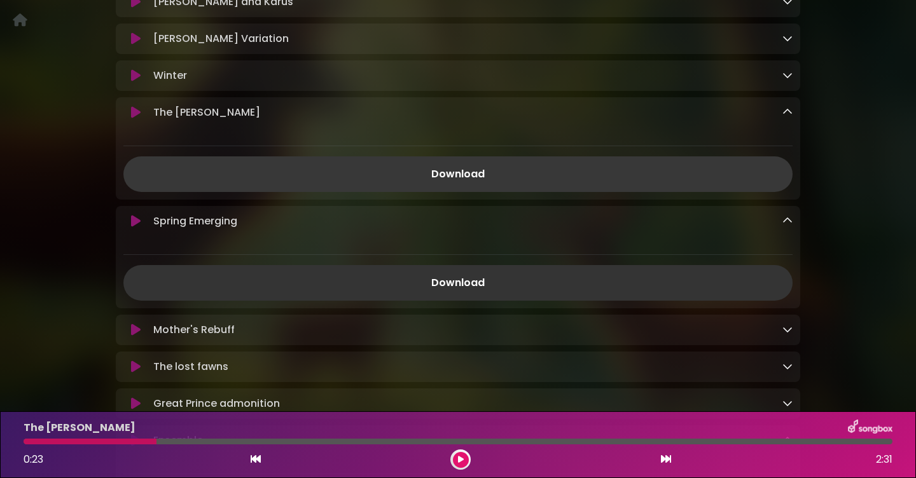
click at [600, 188] on link "Download" at bounding box center [457, 175] width 669 height 36
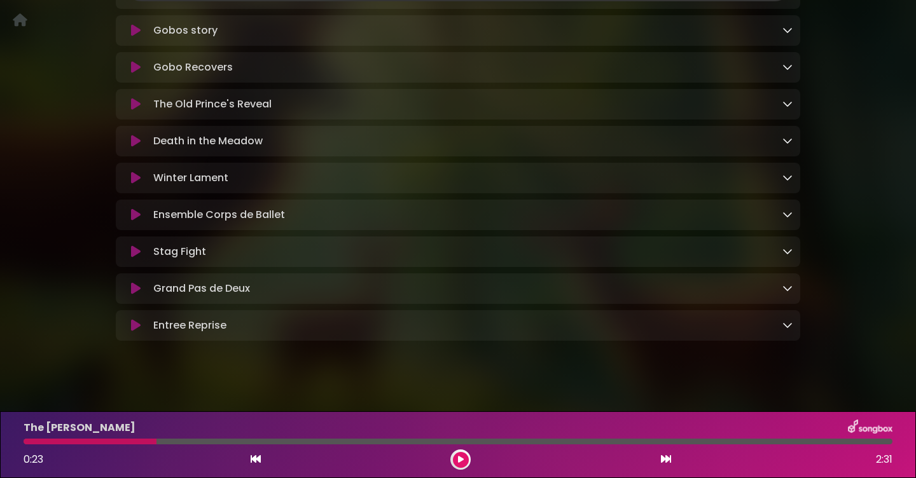
scroll to position [2164, 0]
click at [134, 294] on icon at bounding box center [136, 287] width 10 height 13
click at [136, 294] on icon at bounding box center [136, 287] width 10 height 13
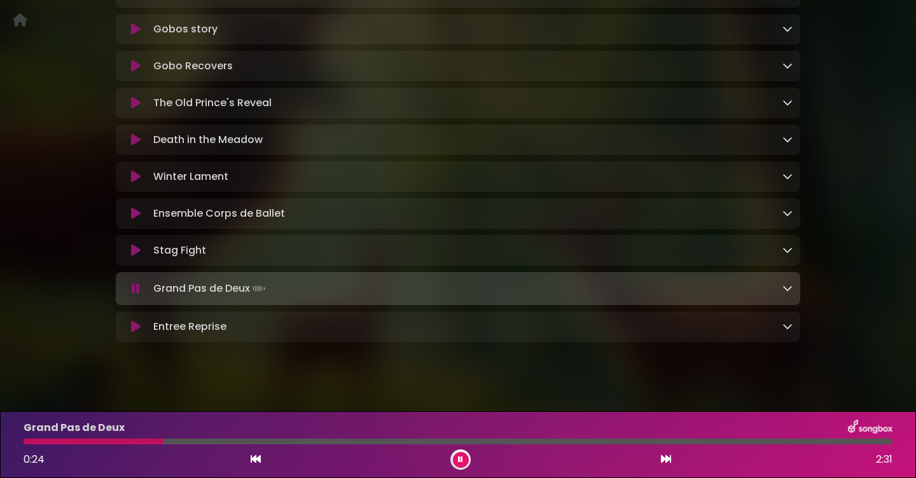
click at [137, 295] on icon at bounding box center [136, 288] width 8 height 13
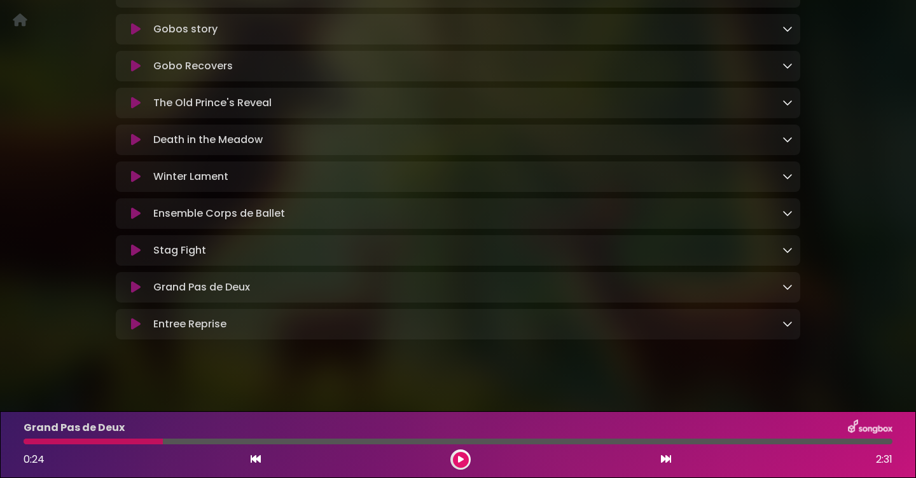
click at [137, 294] on icon at bounding box center [136, 287] width 10 height 13
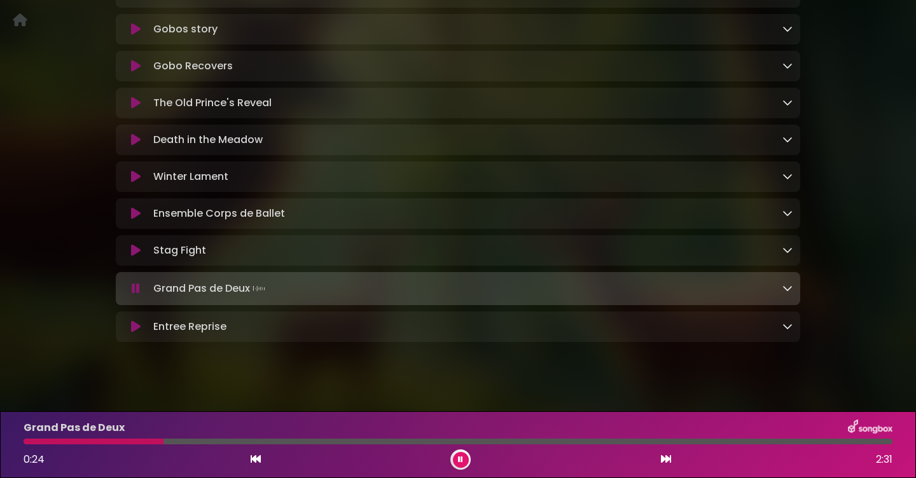
click at [136, 295] on icon at bounding box center [136, 288] width 8 height 13
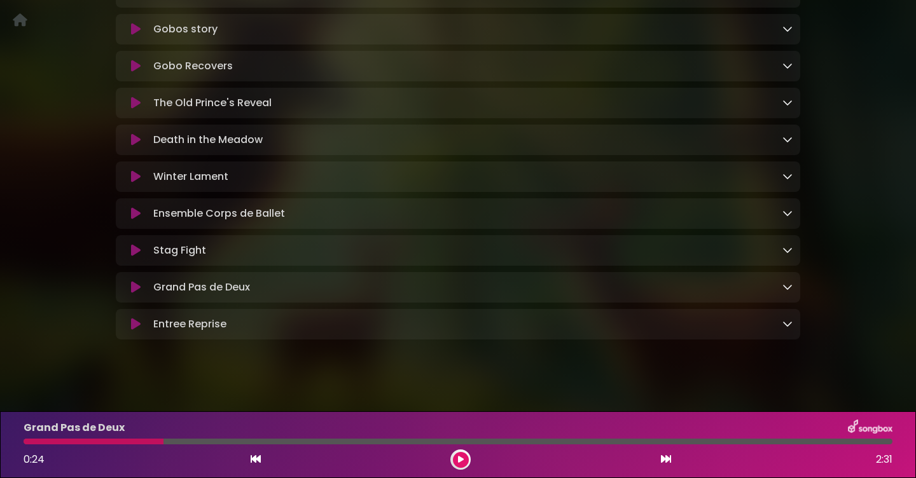
click at [135, 294] on icon at bounding box center [136, 287] width 10 height 13
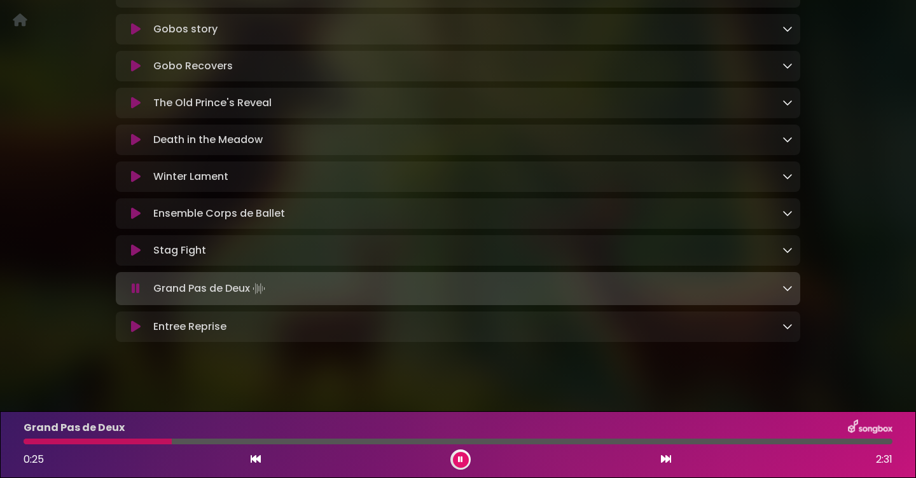
click at [228, 298] on p "Grand Pas de Deux Loading Track..." at bounding box center [210, 289] width 115 height 18
click at [137, 295] on icon at bounding box center [136, 288] width 8 height 13
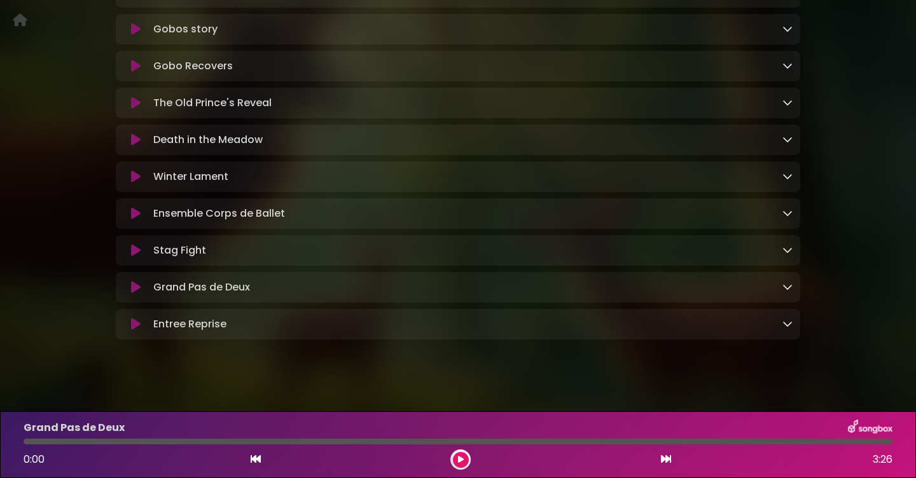
click at [137, 294] on icon at bounding box center [136, 287] width 10 height 13
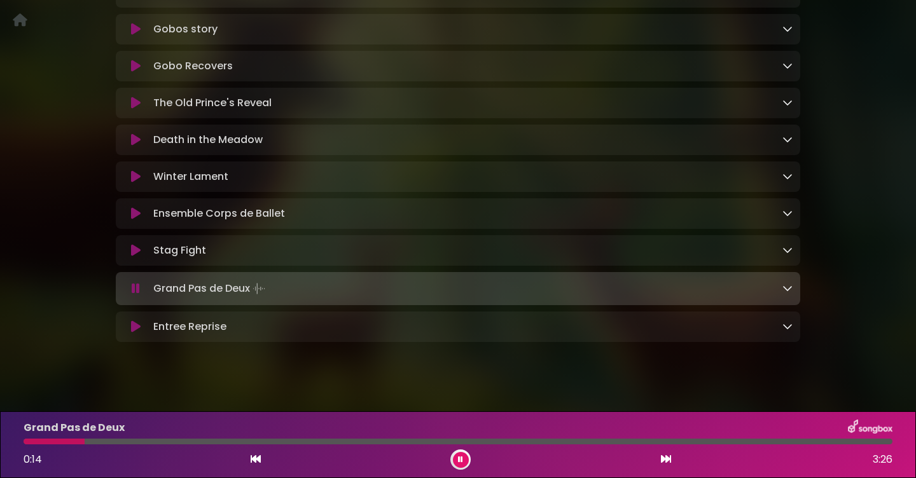
click at [466, 463] on button at bounding box center [461, 460] width 16 height 16
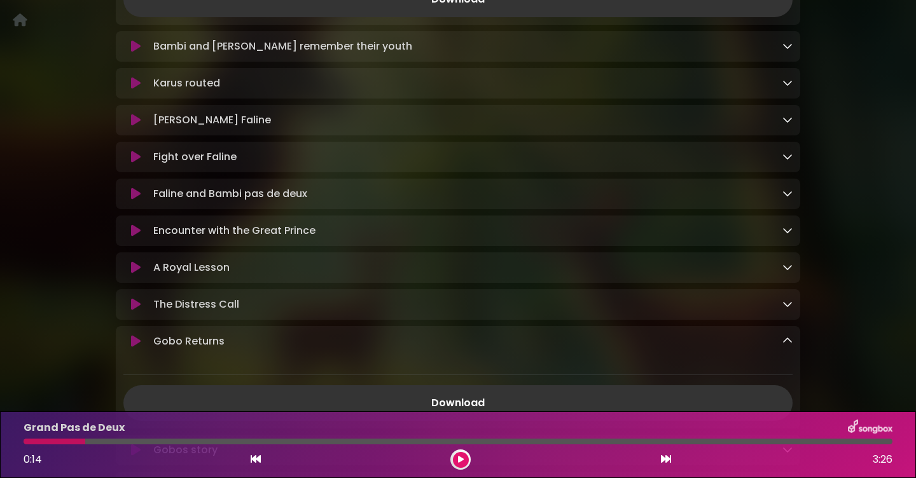
scroll to position [1744, 0]
click at [139, 199] on icon at bounding box center [136, 192] width 10 height 13
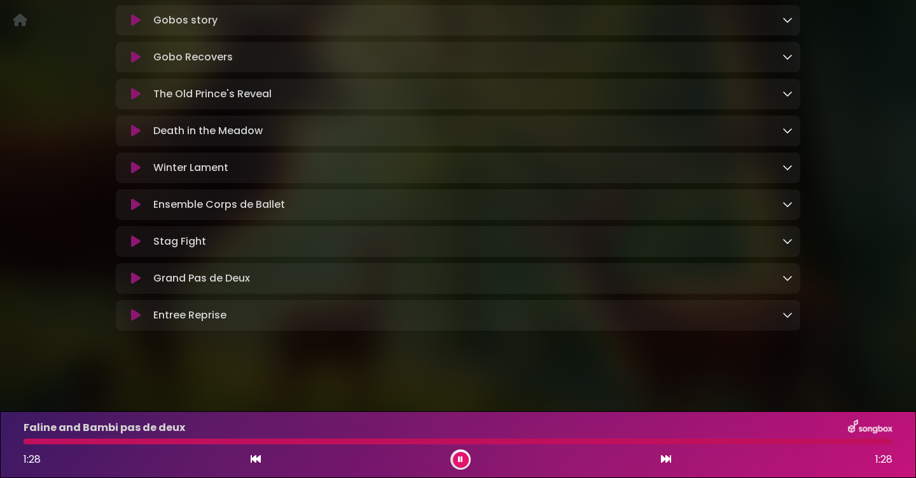
scroll to position [2201, 0]
click at [136, 282] on icon at bounding box center [136, 278] width 10 height 13
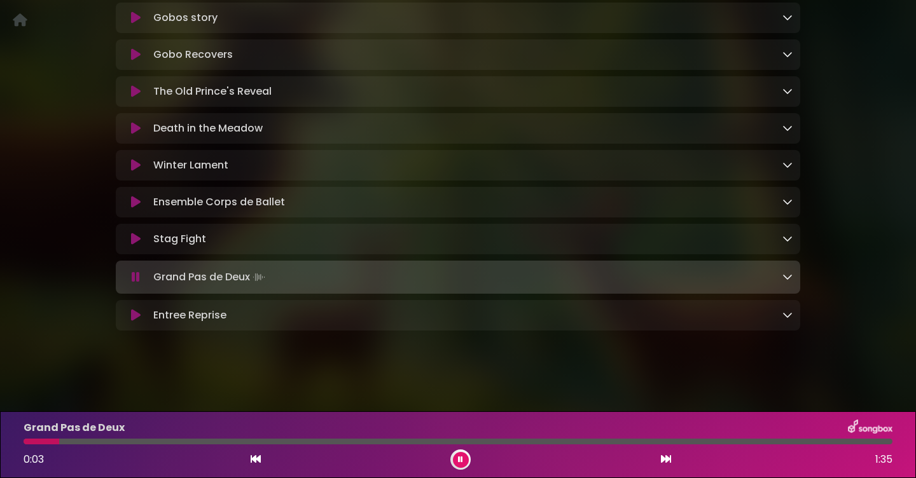
scroll to position [2203, 0]
click at [138, 275] on icon at bounding box center [136, 277] width 8 height 13
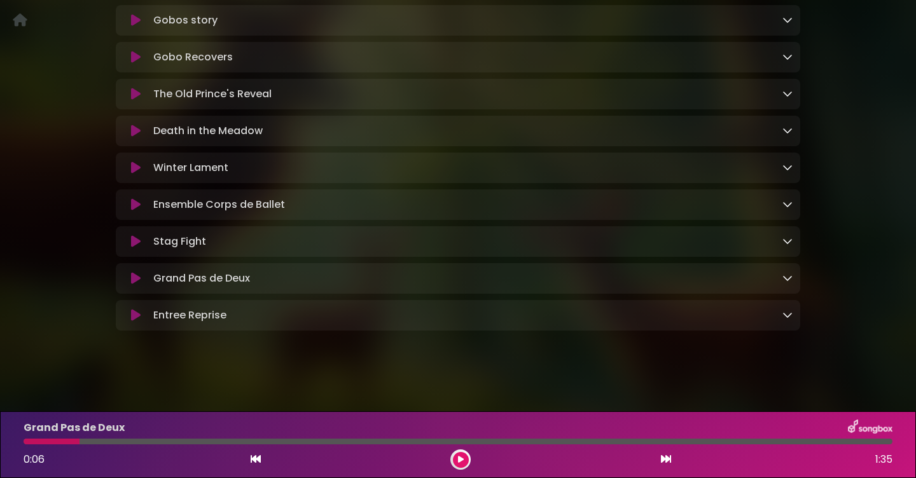
click at [137, 275] on icon at bounding box center [136, 278] width 10 height 13
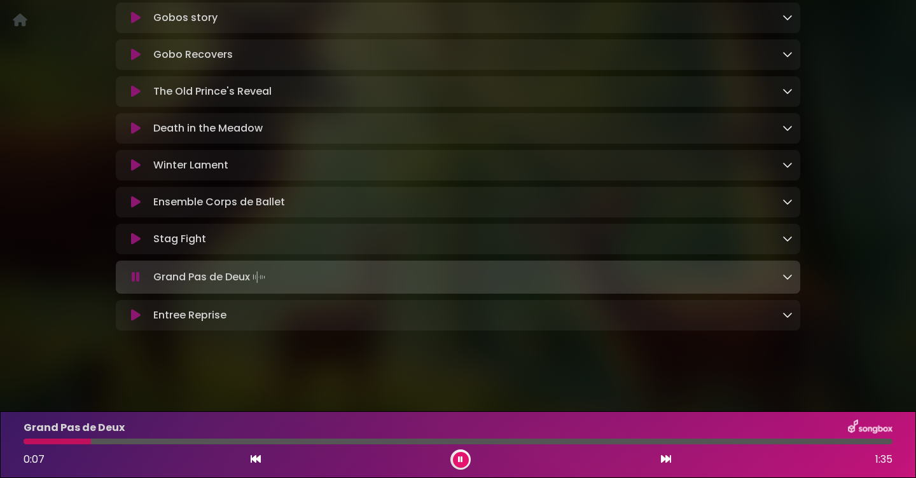
click at [39, 438] on div "Grand Pas de Deux 0:07 1:35" at bounding box center [458, 445] width 884 height 50
click at [27, 445] on div "Grand Pas de Deux 0:07 1:35" at bounding box center [458, 445] width 884 height 50
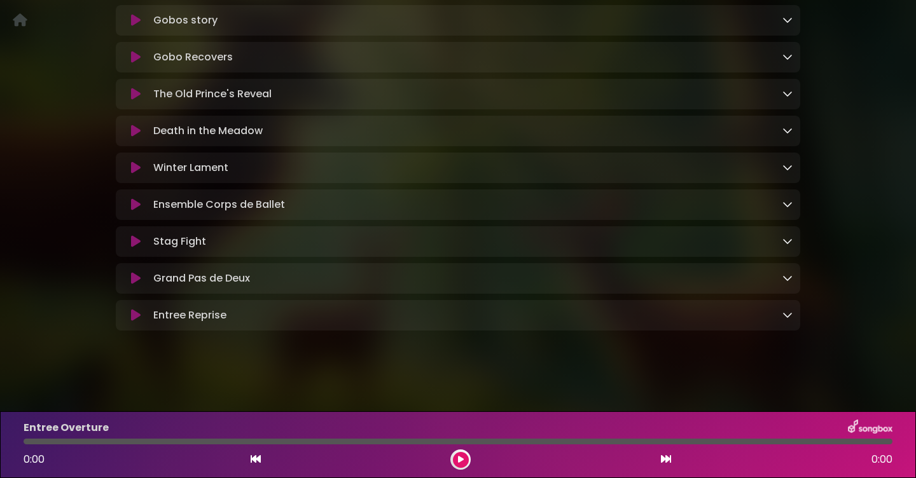
scroll to position [1770, 0]
click at [133, 275] on icon at bounding box center [136, 278] width 10 height 13
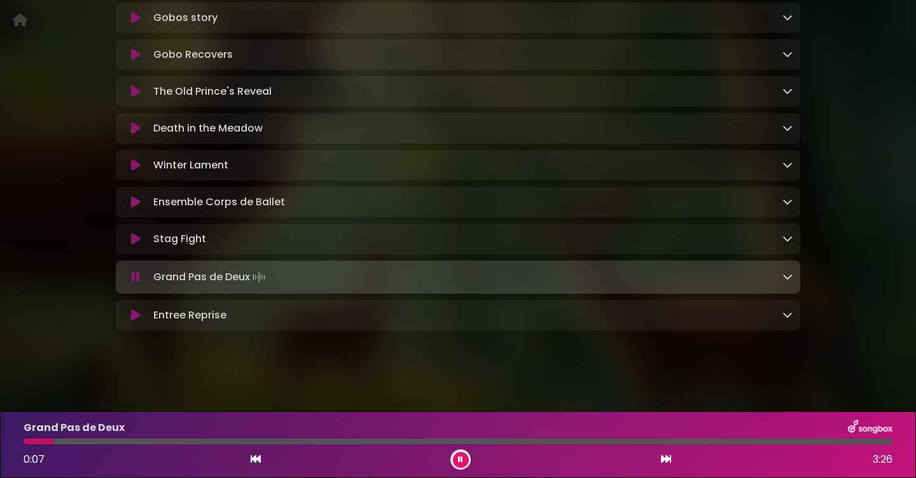
click at [461, 454] on button at bounding box center [461, 460] width 16 height 16
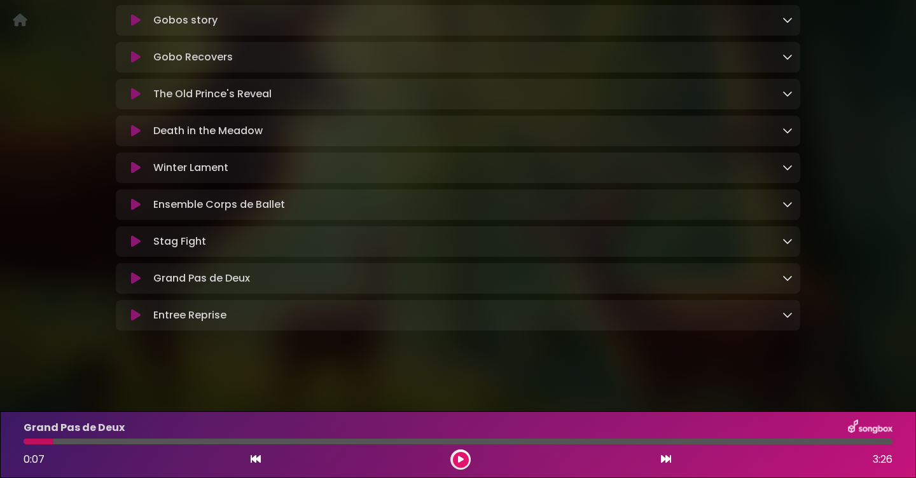
click at [130, 88] on button at bounding box center [135, 94] width 25 height 13
click at [131, 88] on icon at bounding box center [136, 94] width 10 height 13
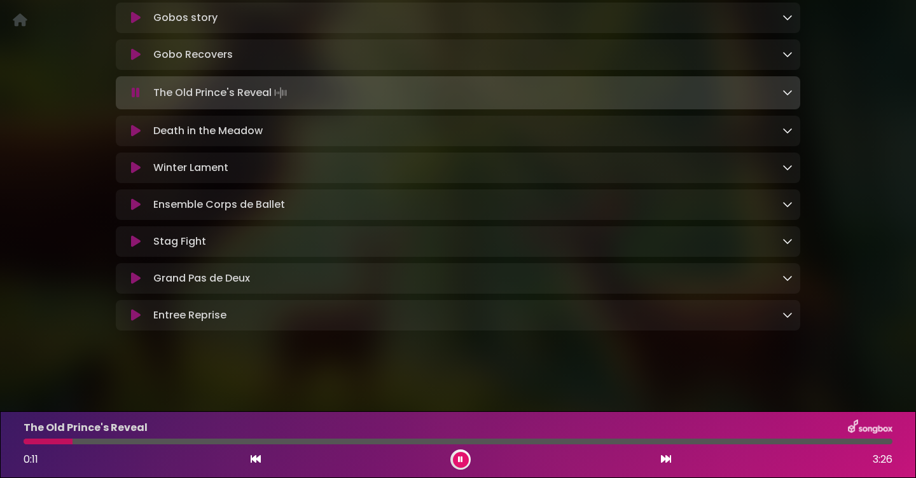
click at [258, 459] on icon at bounding box center [256, 459] width 10 height 10
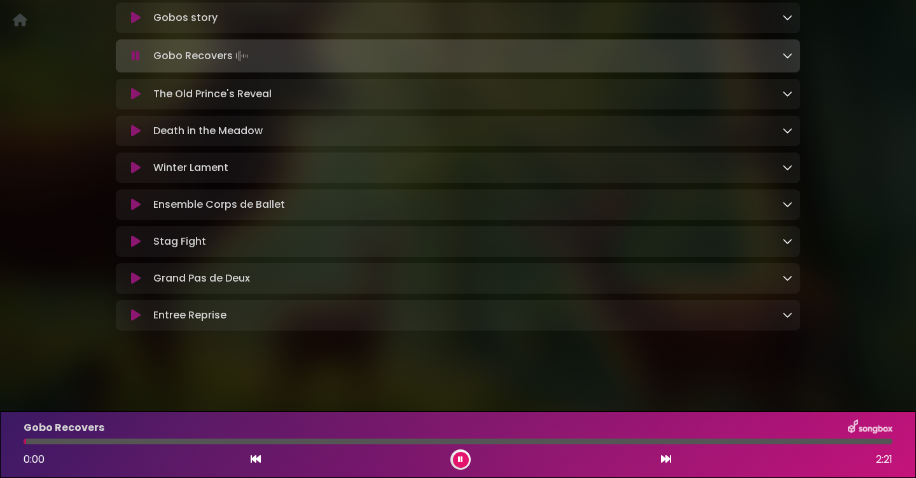
click at [132, 91] on icon at bounding box center [136, 94] width 10 height 13
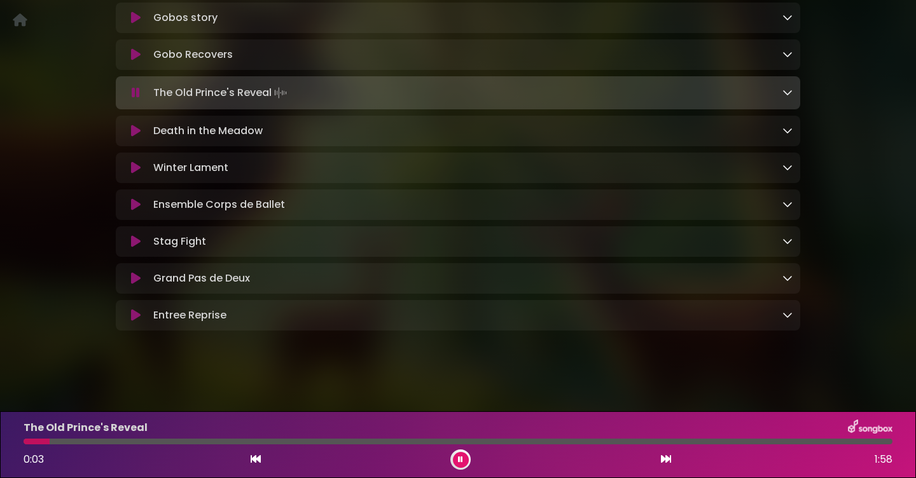
click at [134, 92] on icon at bounding box center [136, 93] width 8 height 13
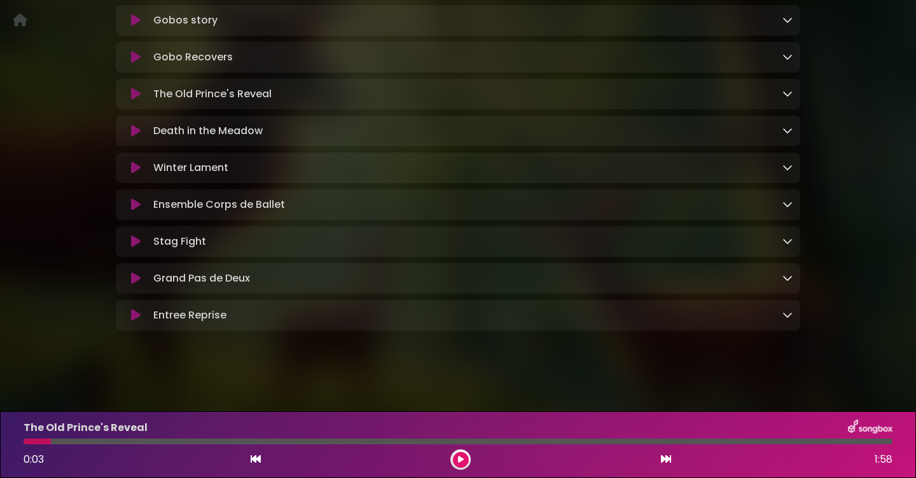
click at [134, 92] on icon at bounding box center [136, 94] width 10 height 13
click at [136, 91] on icon at bounding box center [136, 94] width 10 height 13
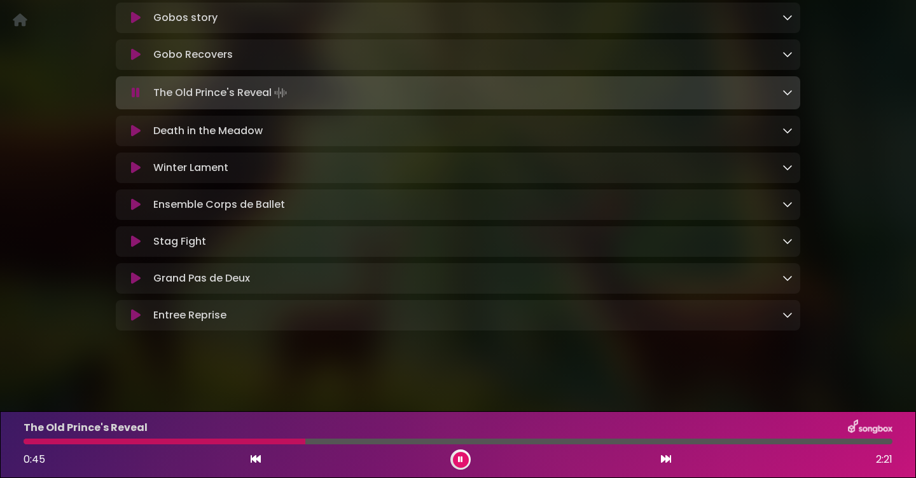
click at [786, 96] on link at bounding box center [788, 92] width 10 height 15
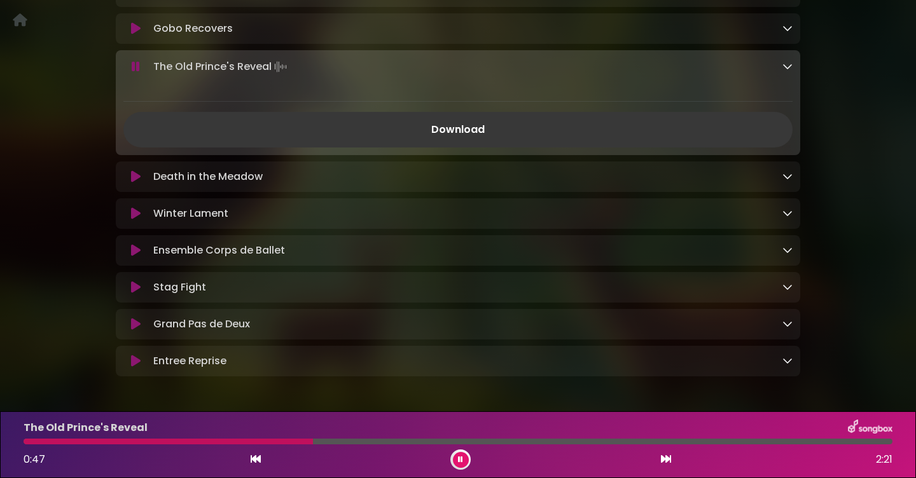
click at [721, 148] on link "Download" at bounding box center [457, 130] width 669 height 36
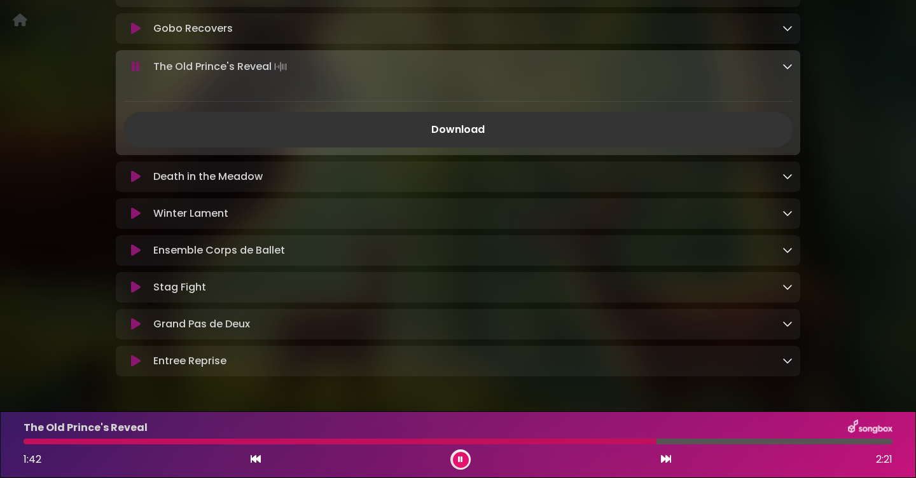
click at [757, 446] on div "The Old Prince's Reveal 1:42 2:21" at bounding box center [458, 445] width 884 height 50
click at [757, 442] on div at bounding box center [458, 442] width 869 height 6
click at [132, 331] on icon at bounding box center [136, 324] width 10 height 13
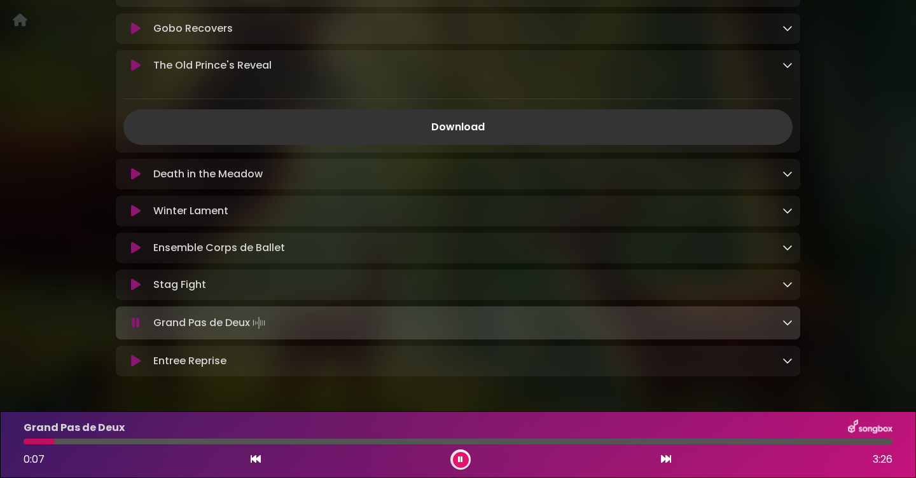
click at [461, 461] on icon at bounding box center [460, 460] width 5 height 8
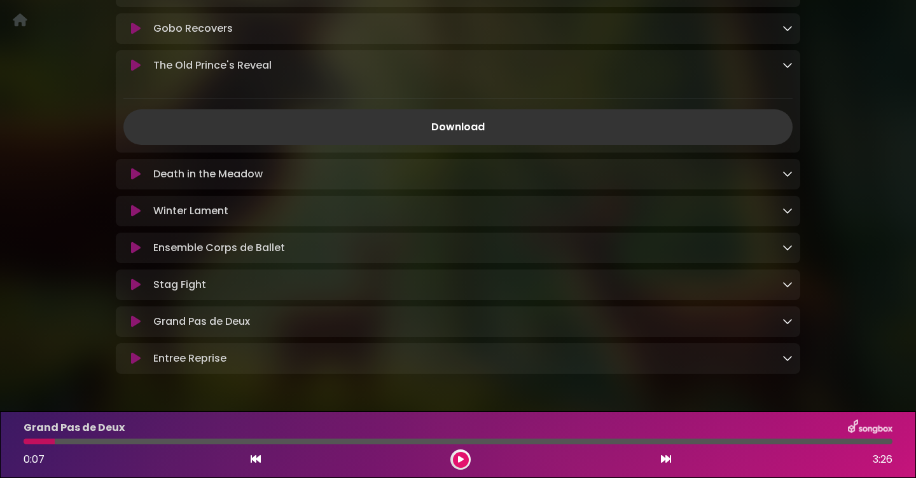
click at [133, 255] on icon at bounding box center [136, 248] width 10 height 13
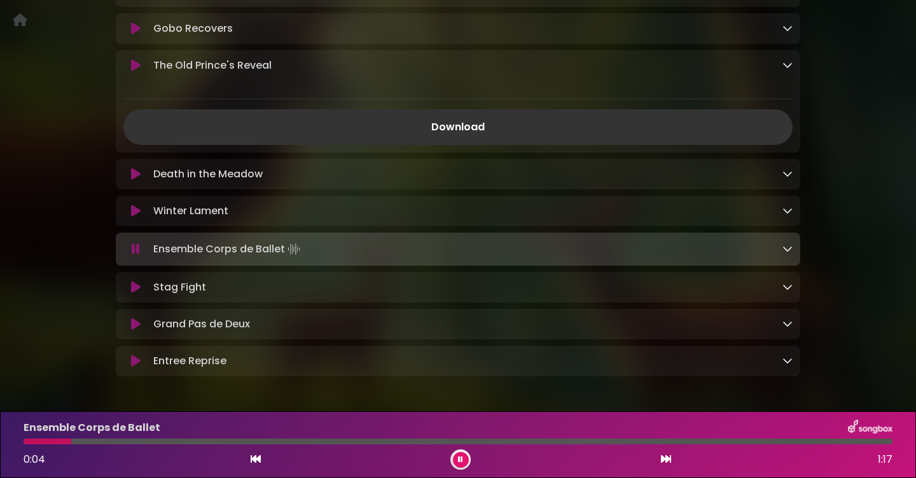
click at [455, 457] on button at bounding box center [461, 460] width 16 height 16
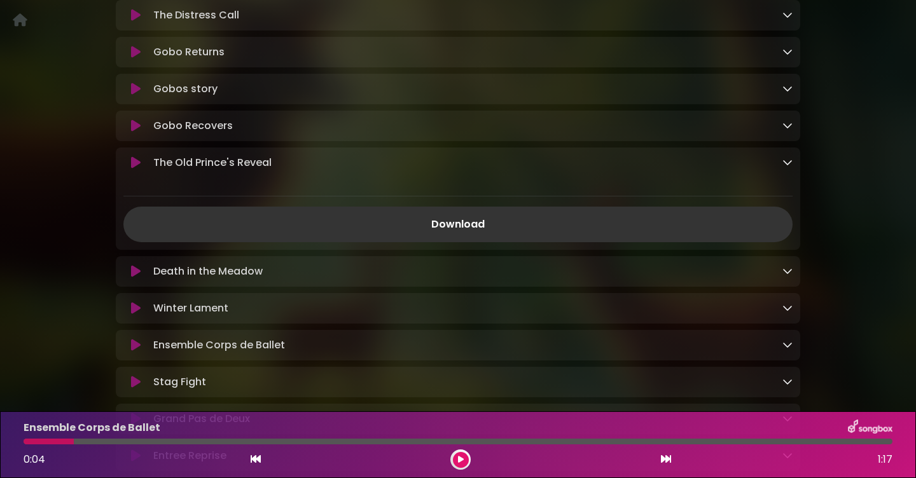
scroll to position [1671, 0]
click at [132, 134] on icon at bounding box center [136, 128] width 10 height 13
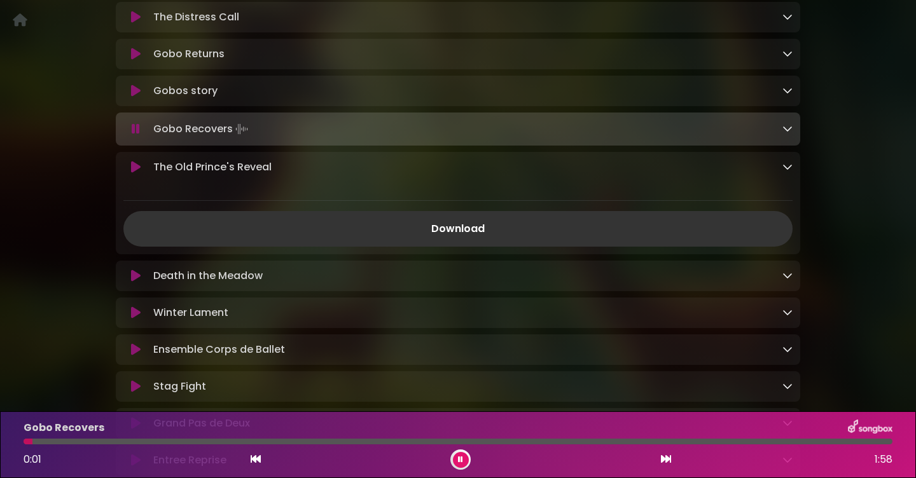
click at [461, 445] on div "Gobo Recovers 0:01 1:58" at bounding box center [458, 445] width 884 height 50
click at [461, 442] on div at bounding box center [458, 442] width 869 height 6
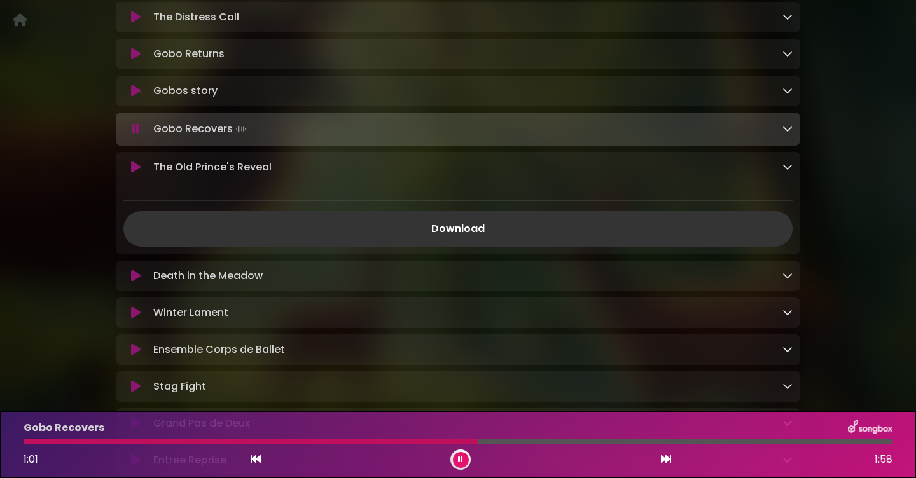
click at [746, 442] on div at bounding box center [458, 442] width 869 height 6
click at [462, 439] on div at bounding box center [393, 442] width 738 height 6
click at [459, 463] on icon at bounding box center [460, 460] width 5 height 8
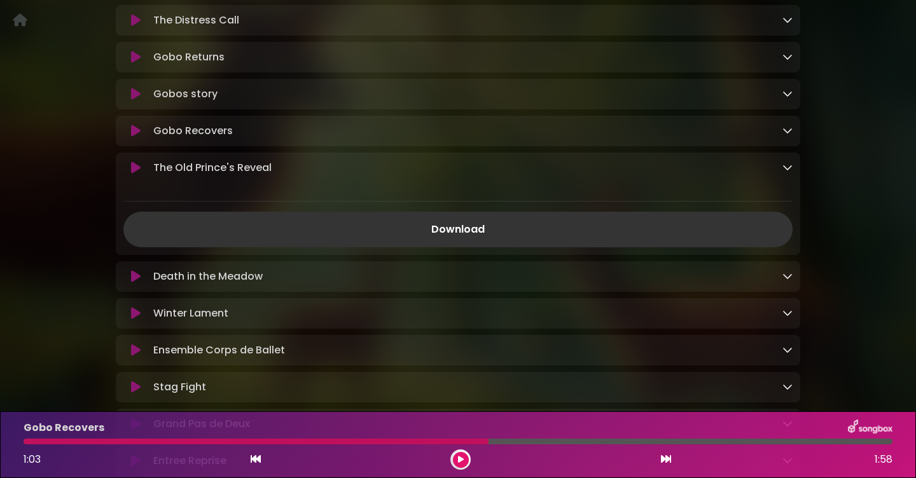
scroll to position [1652, 0]
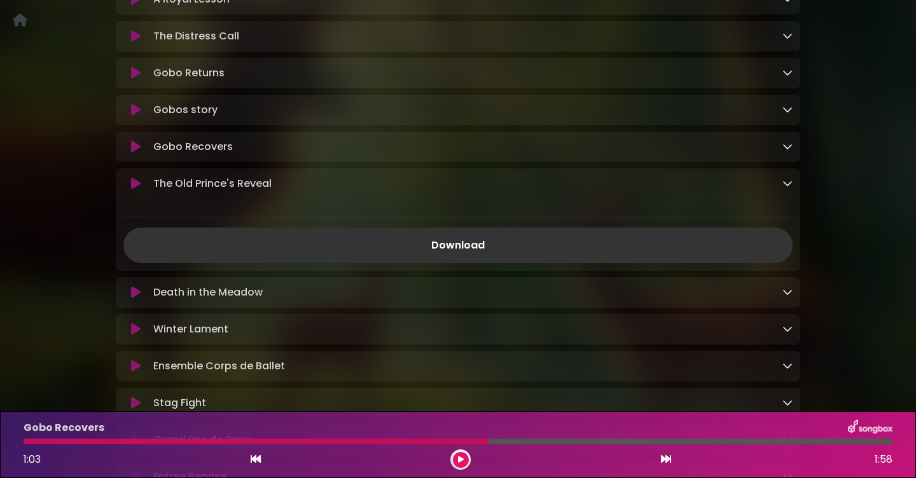
click at [137, 190] on icon at bounding box center [136, 184] width 10 height 13
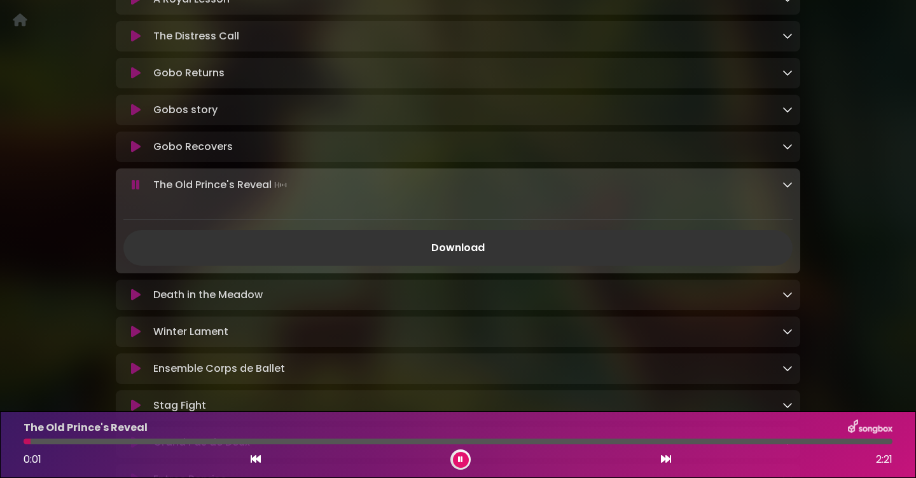
click at [401, 443] on div at bounding box center [458, 442] width 869 height 6
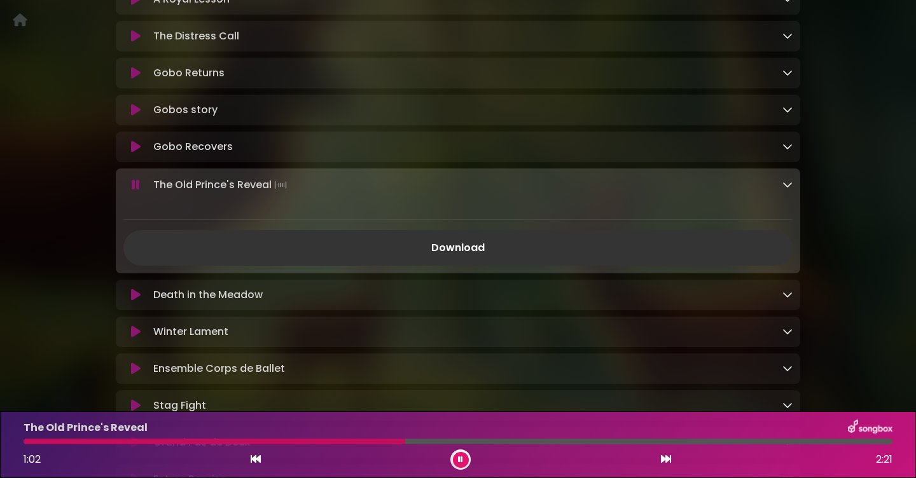
click at [449, 440] on div at bounding box center [458, 442] width 869 height 6
click at [622, 438] on div "The Old Prince's Reveal 1:09 2:21" at bounding box center [458, 445] width 884 height 50
click at [636, 443] on div at bounding box center [458, 442] width 869 height 6
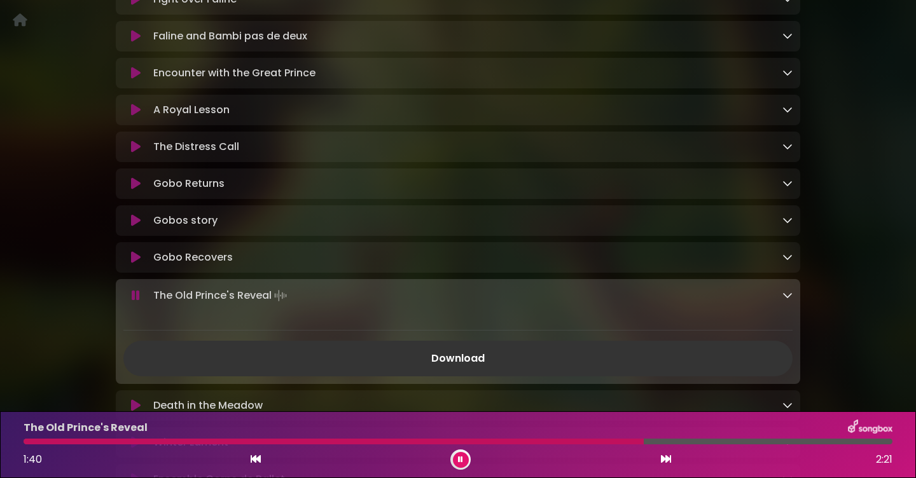
scroll to position [1540, 0]
click at [137, 118] on icon at bounding box center [136, 111] width 10 height 13
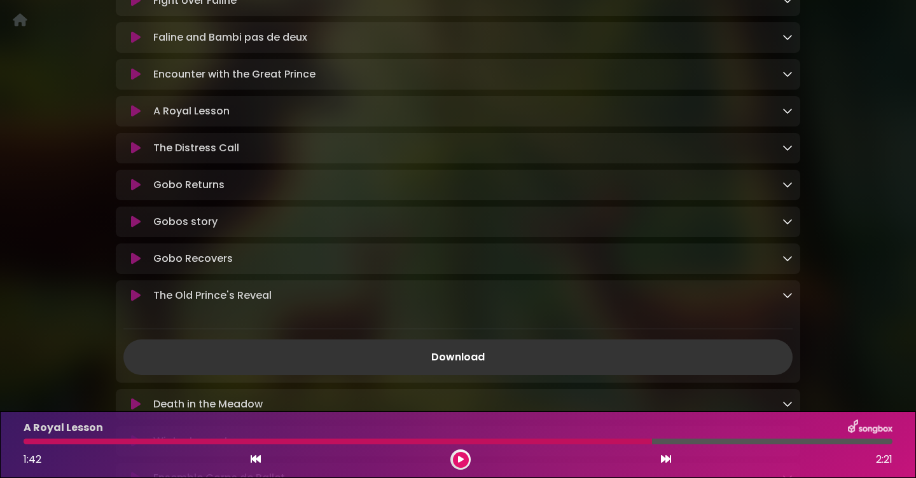
click at [137, 118] on icon at bounding box center [136, 111] width 10 height 13
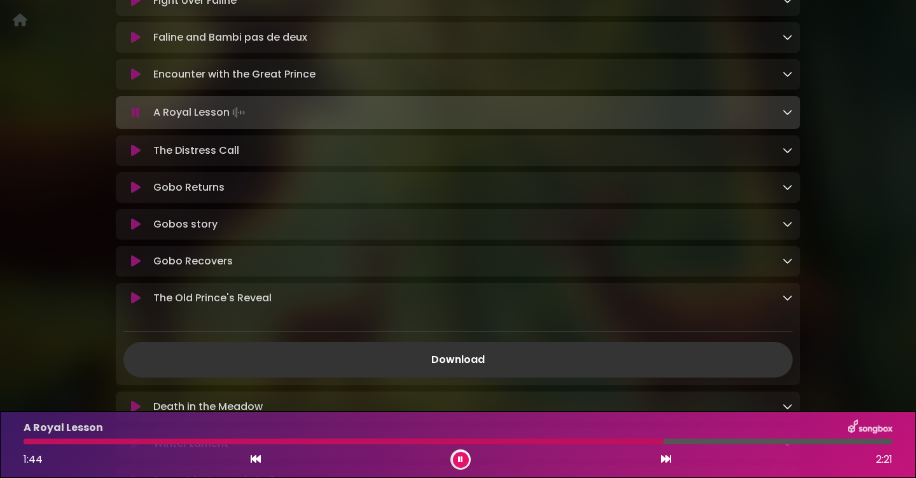
click at [460, 457] on icon at bounding box center [460, 460] width 5 height 8
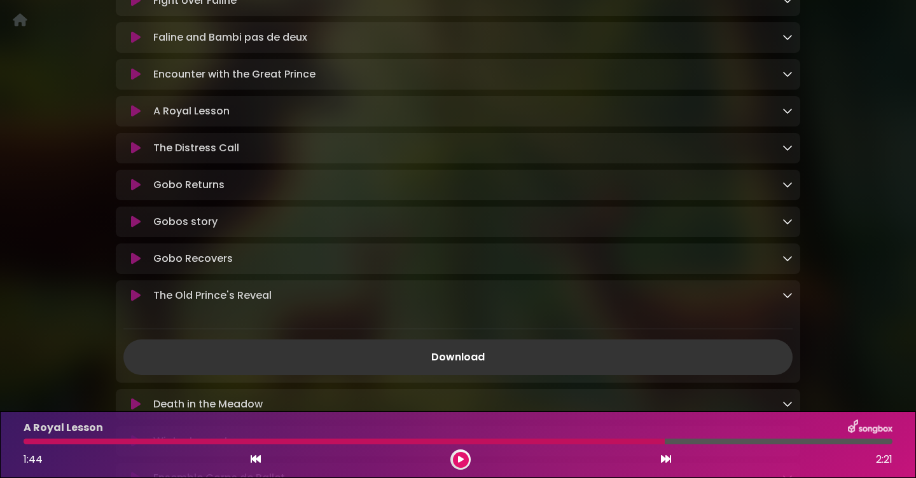
click at [136, 118] on icon at bounding box center [136, 111] width 10 height 13
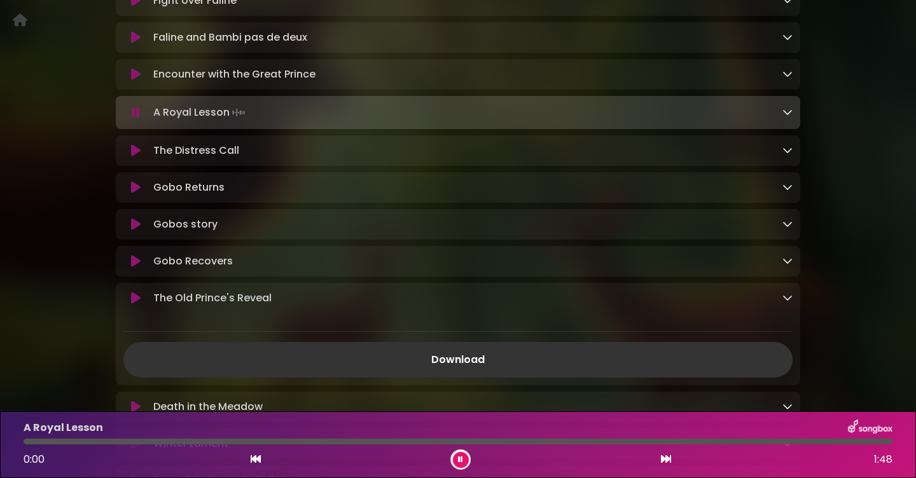
click at [136, 119] on icon at bounding box center [136, 112] width 8 height 13
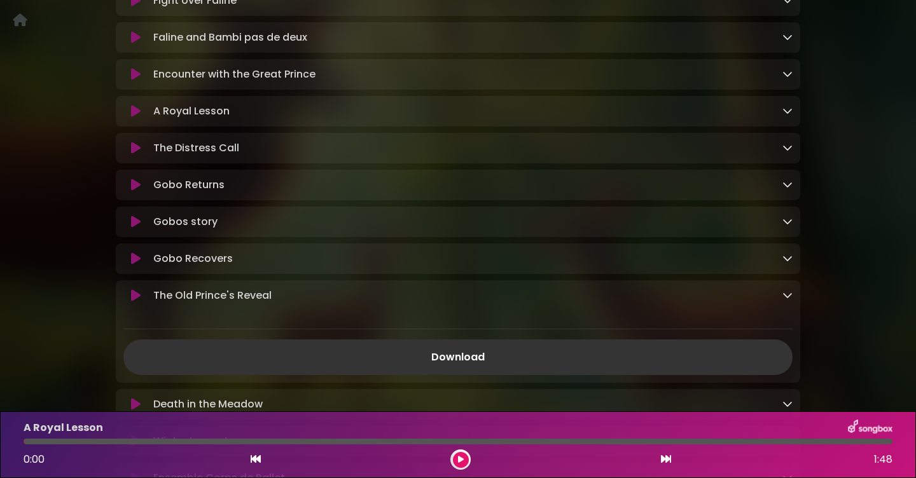
click at [458, 460] on icon at bounding box center [461, 460] width 6 height 8
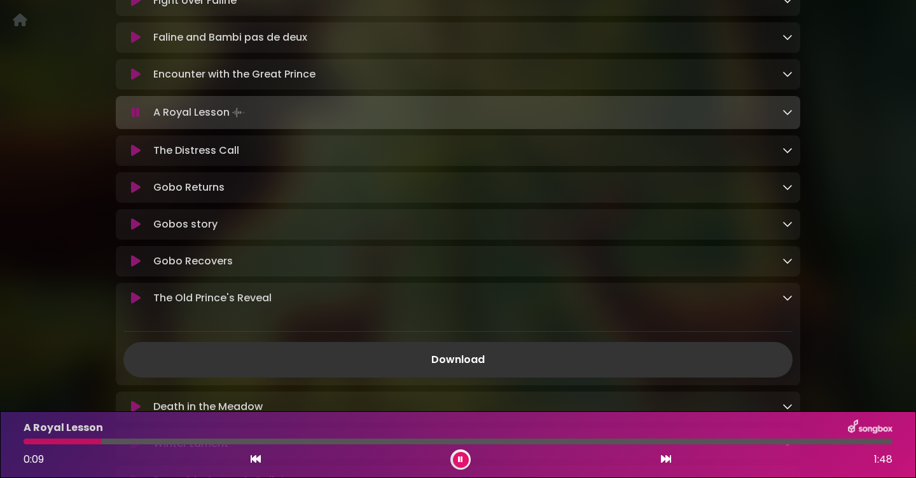
click at [790, 117] on icon at bounding box center [788, 112] width 10 height 10
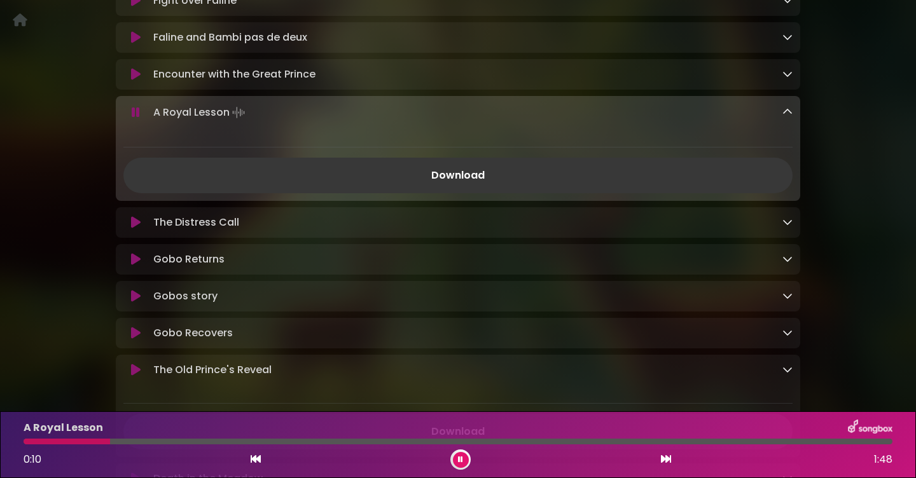
click at [621, 193] on link "Download" at bounding box center [457, 176] width 669 height 36
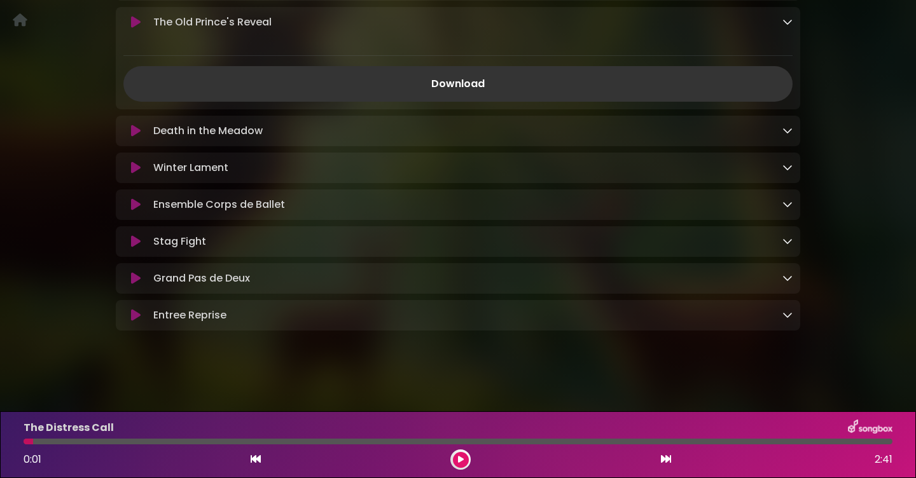
scroll to position [1914, 0]
click at [787, 278] on icon at bounding box center [788, 278] width 10 height 10
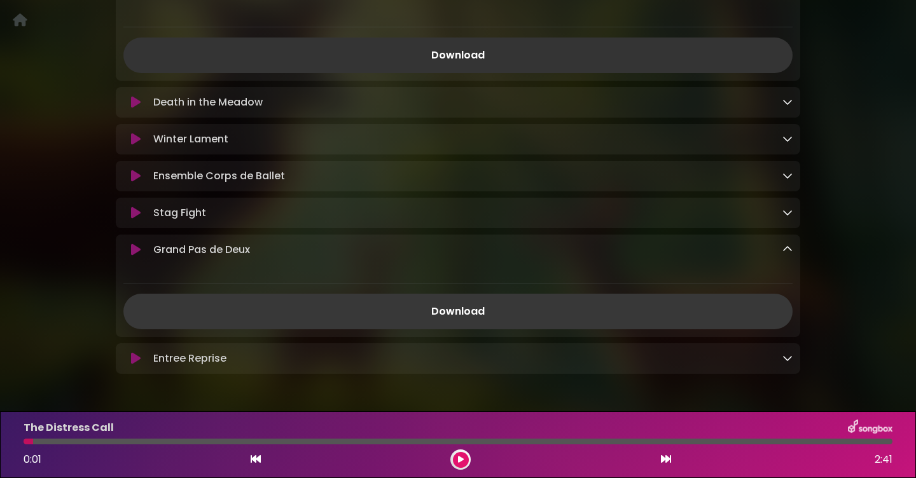
click at [463, 330] on link "Download" at bounding box center [457, 312] width 669 height 36
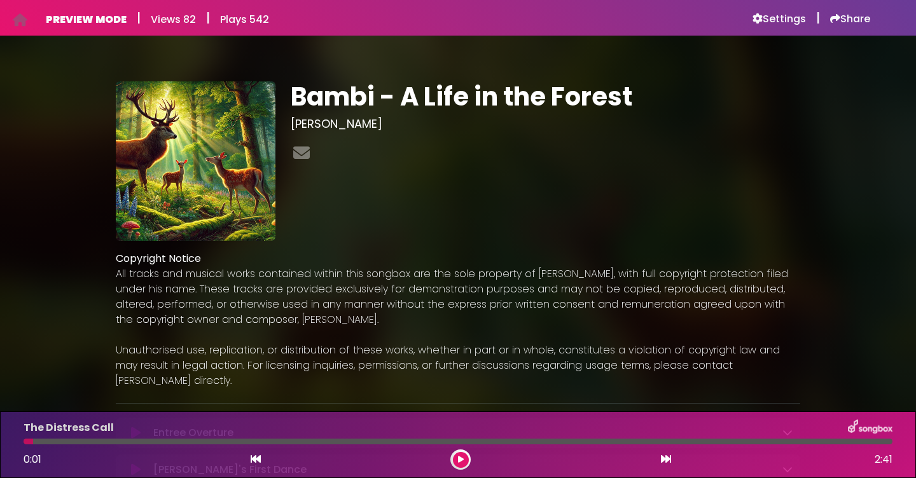
scroll to position [0, 0]
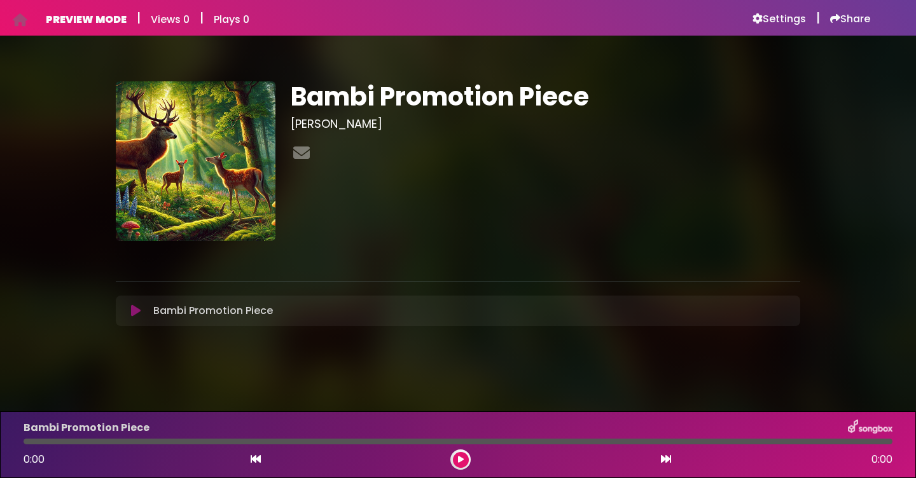
click at [135, 310] on icon at bounding box center [136, 311] width 10 height 13
click at [138, 311] on icon at bounding box center [136, 311] width 10 height 13
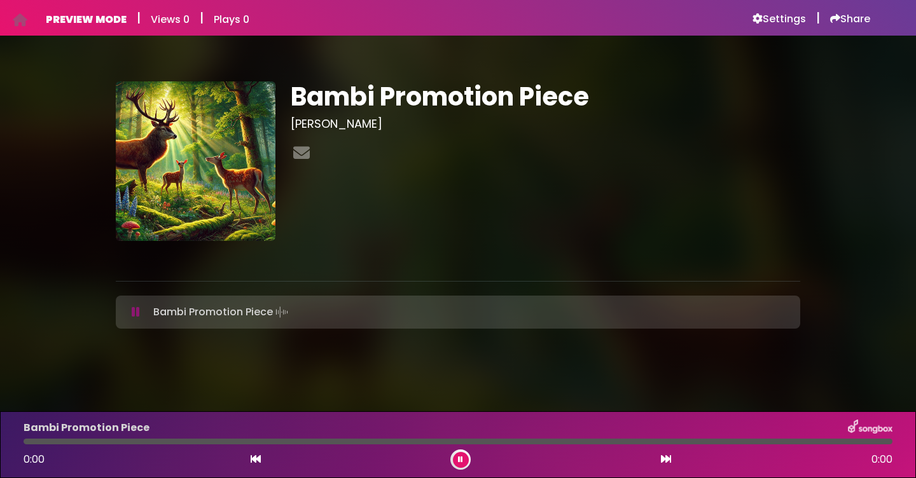
click at [136, 310] on icon at bounding box center [136, 312] width 8 height 13
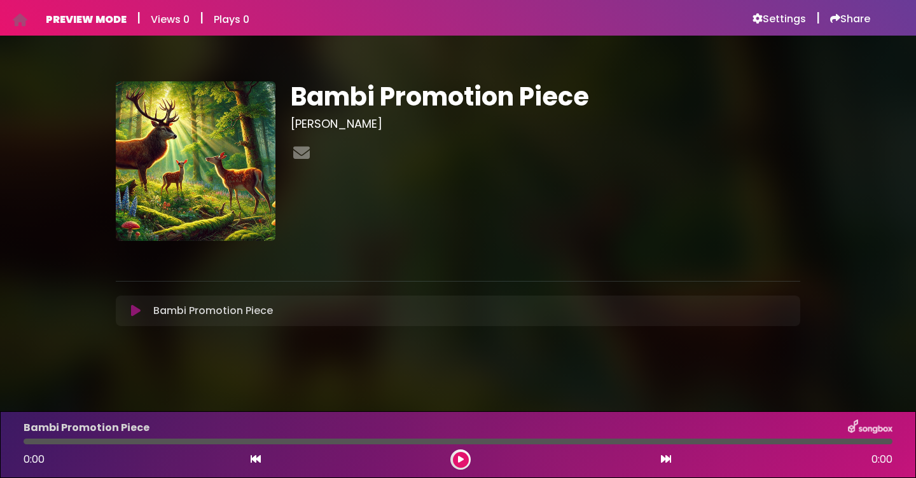
click at [136, 310] on icon at bounding box center [136, 311] width 10 height 13
click at [467, 457] on button at bounding box center [461, 460] width 16 height 16
click at [132, 312] on icon at bounding box center [136, 311] width 10 height 13
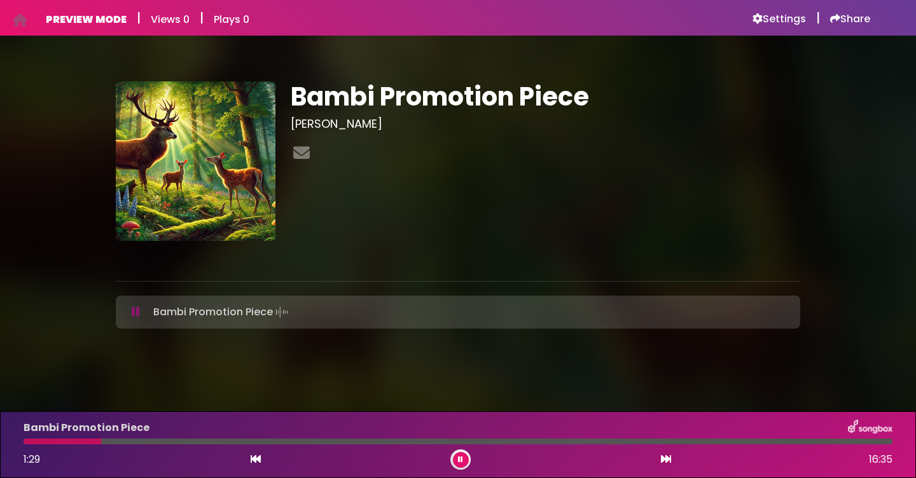
click at [106, 404] on body "Your Private Link [URL][DOMAIN_NAME] Copy Link PREVIEW MODE | Views 0 | Plays 0…" at bounding box center [458, 239] width 916 height 478
click at [78, 443] on div at bounding box center [65, 442] width 83 height 6
drag, startPoint x: 32, startPoint y: 445, endPoint x: 21, endPoint y: 445, distance: 10.8
click at [21, 445] on div "Bambi Promotion Piece 1:28 16:35" at bounding box center [458, 445] width 884 height 50
click at [27, 440] on div at bounding box center [63, 442] width 78 height 6
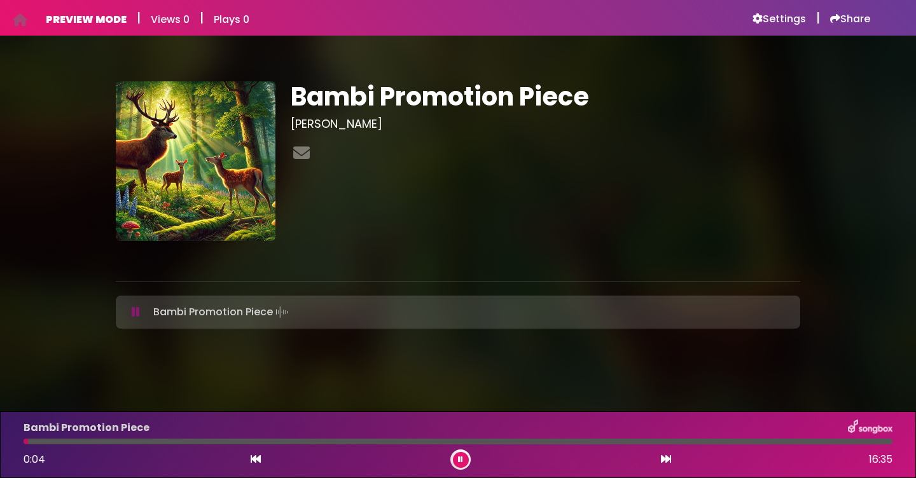
click at [23, 443] on div at bounding box center [458, 442] width 884 height 6
